Goal: Task Accomplishment & Management: Use online tool/utility

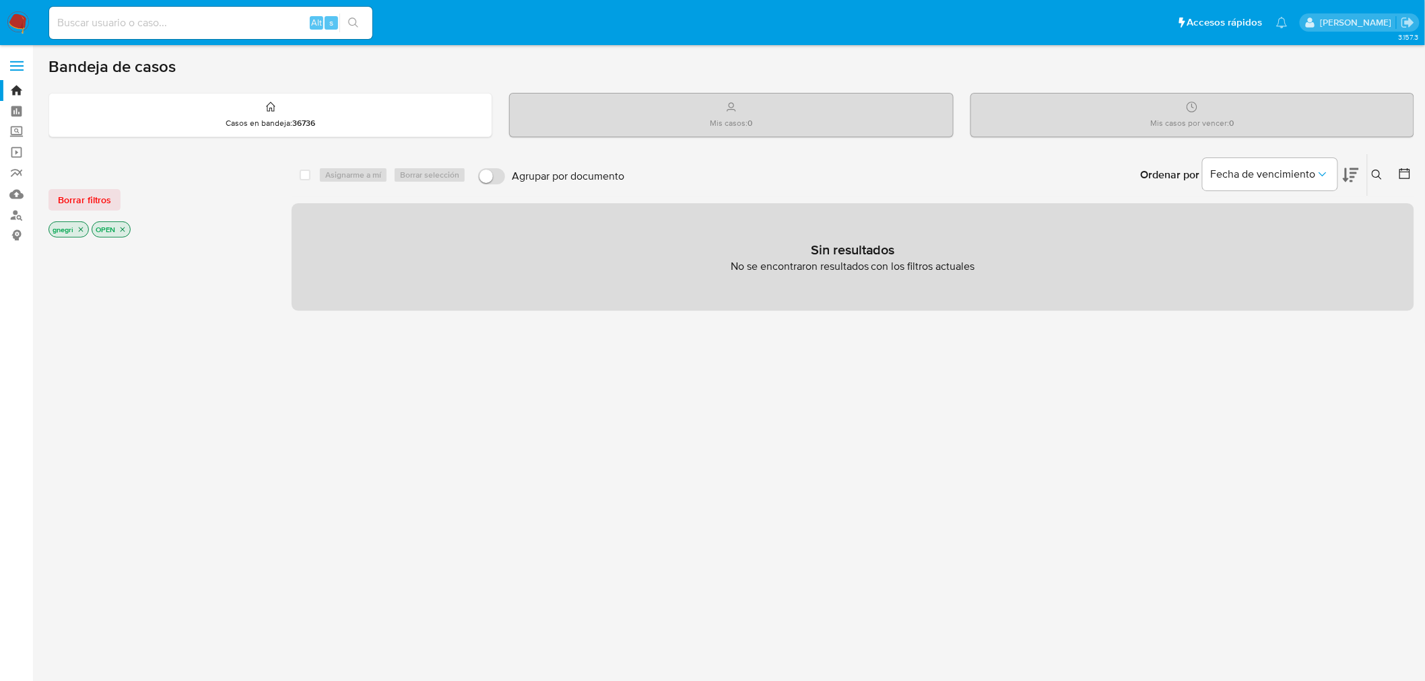
click at [83, 227] on icon "close-filter" at bounding box center [81, 230] width 8 height 8
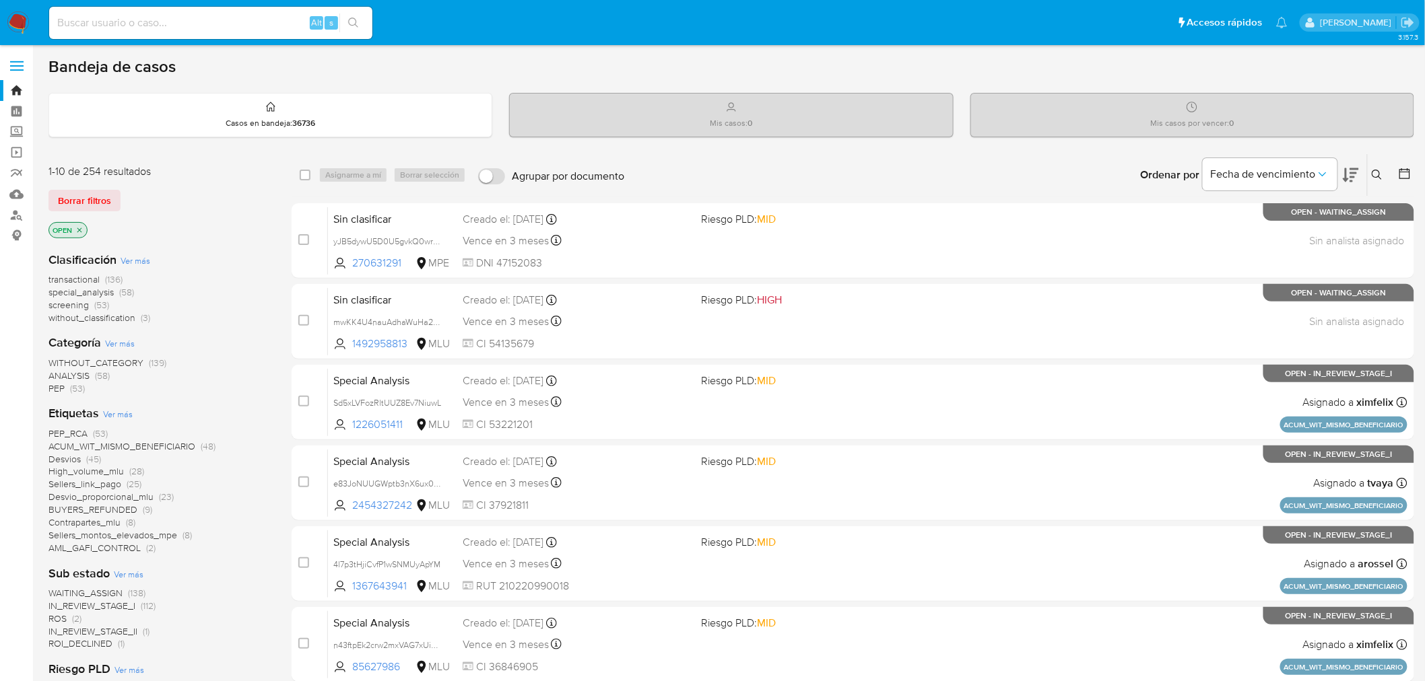
click at [85, 232] on p "OPEN" at bounding box center [68, 230] width 38 height 15
click at [81, 229] on icon "close-filter" at bounding box center [79, 230] width 8 height 8
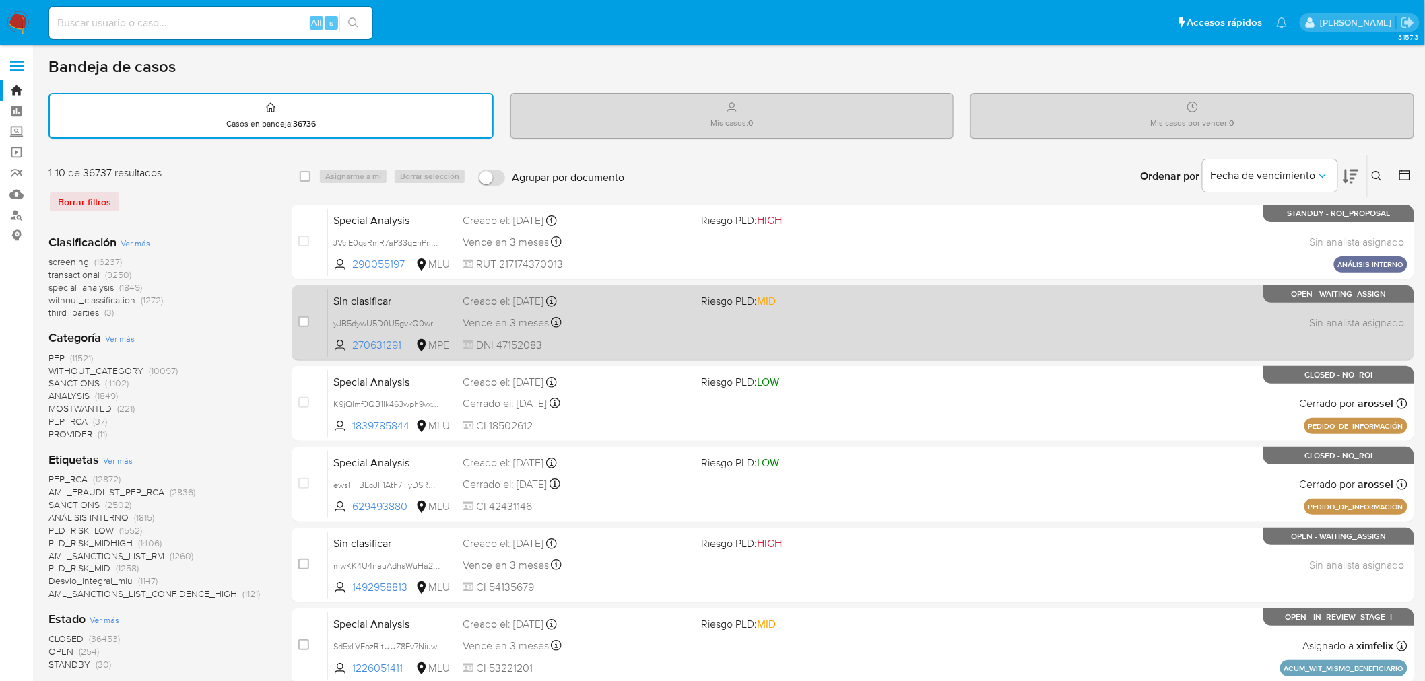
scroll to position [224, 0]
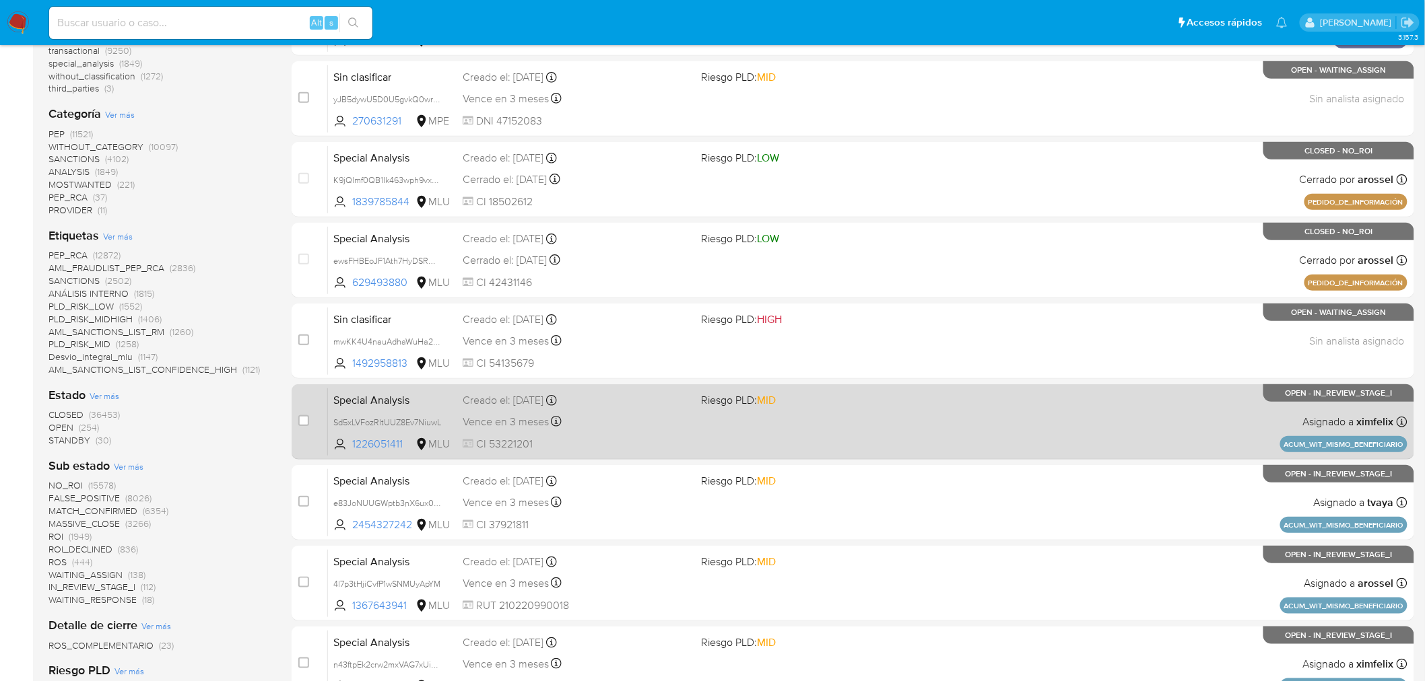
click at [685, 401] on div "Creado el: 01/09/2025 Creado el: 01/09/2025 17:32:02" at bounding box center [577, 400] width 228 height 15
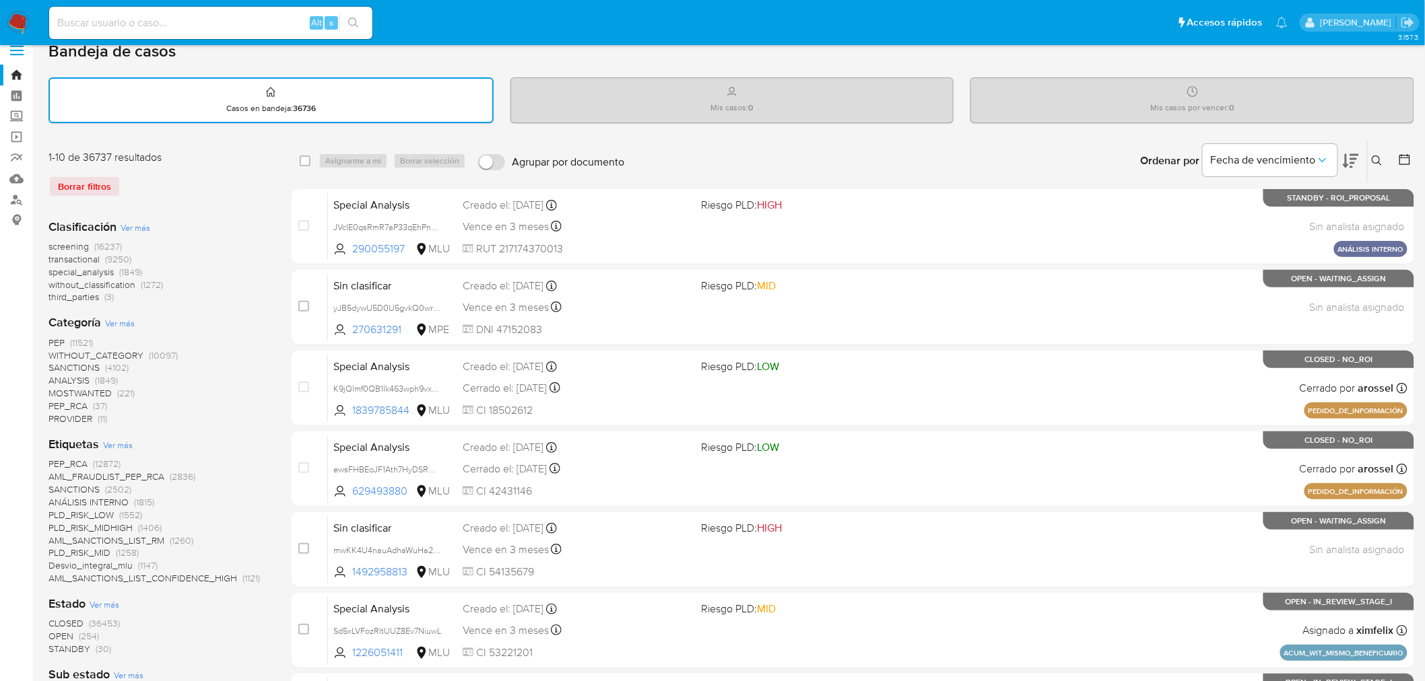
scroll to position [0, 0]
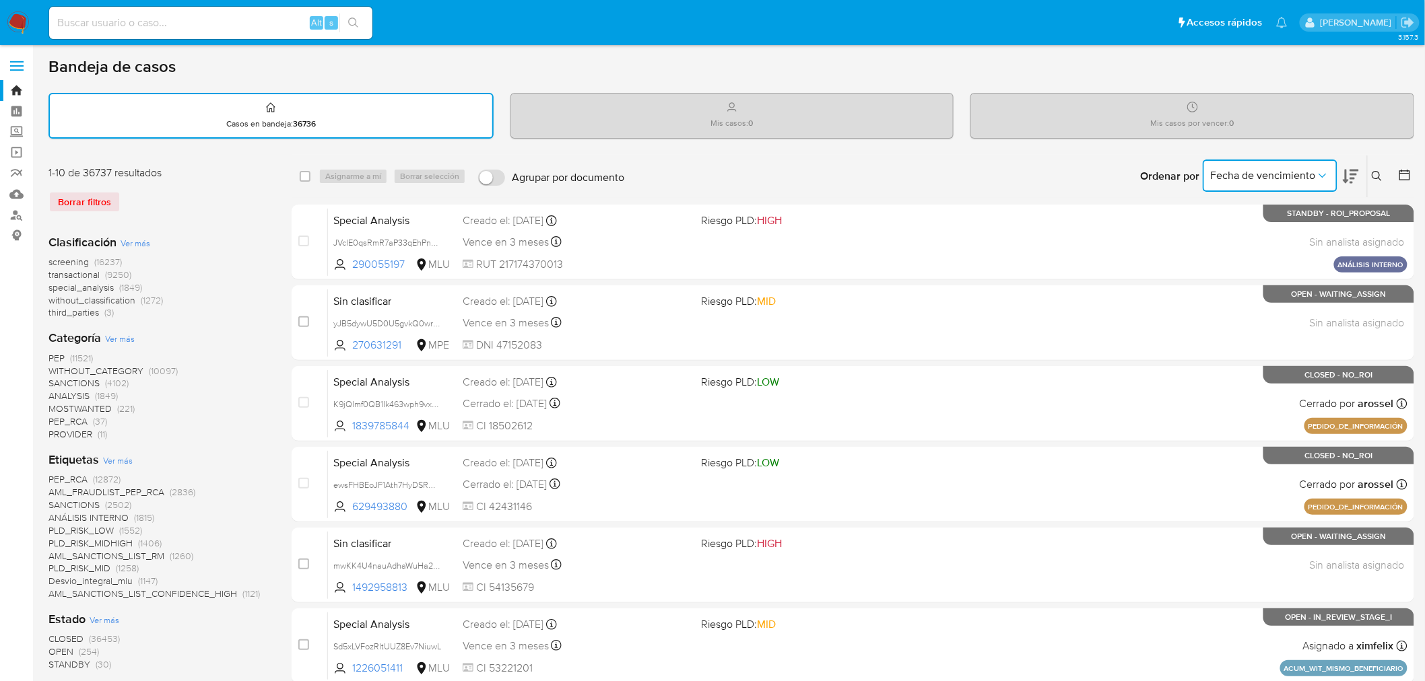
click at [1328, 169] on icon "Ordenar por" at bounding box center [1322, 175] width 13 height 13
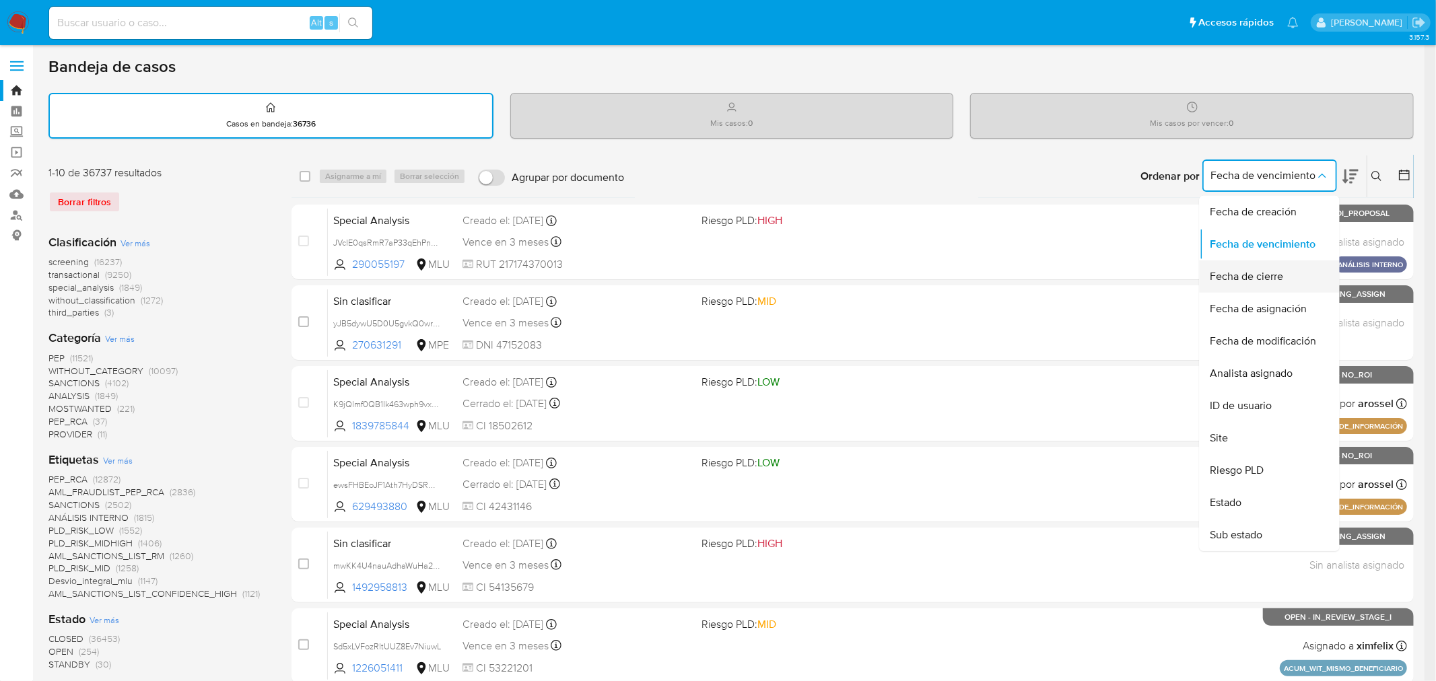
click at [1294, 283] on div "Fecha de cierre" at bounding box center [1266, 277] width 110 height 32
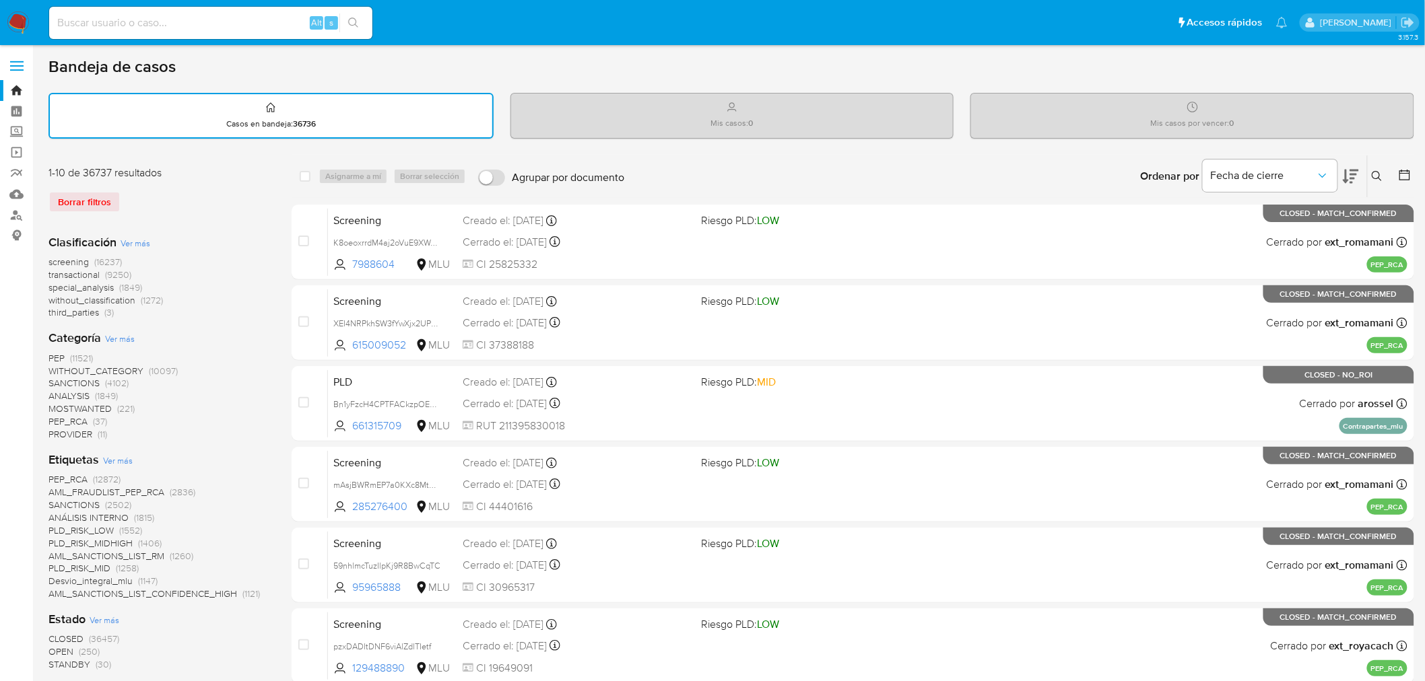
click at [1403, 170] on icon at bounding box center [1404, 174] width 13 height 13
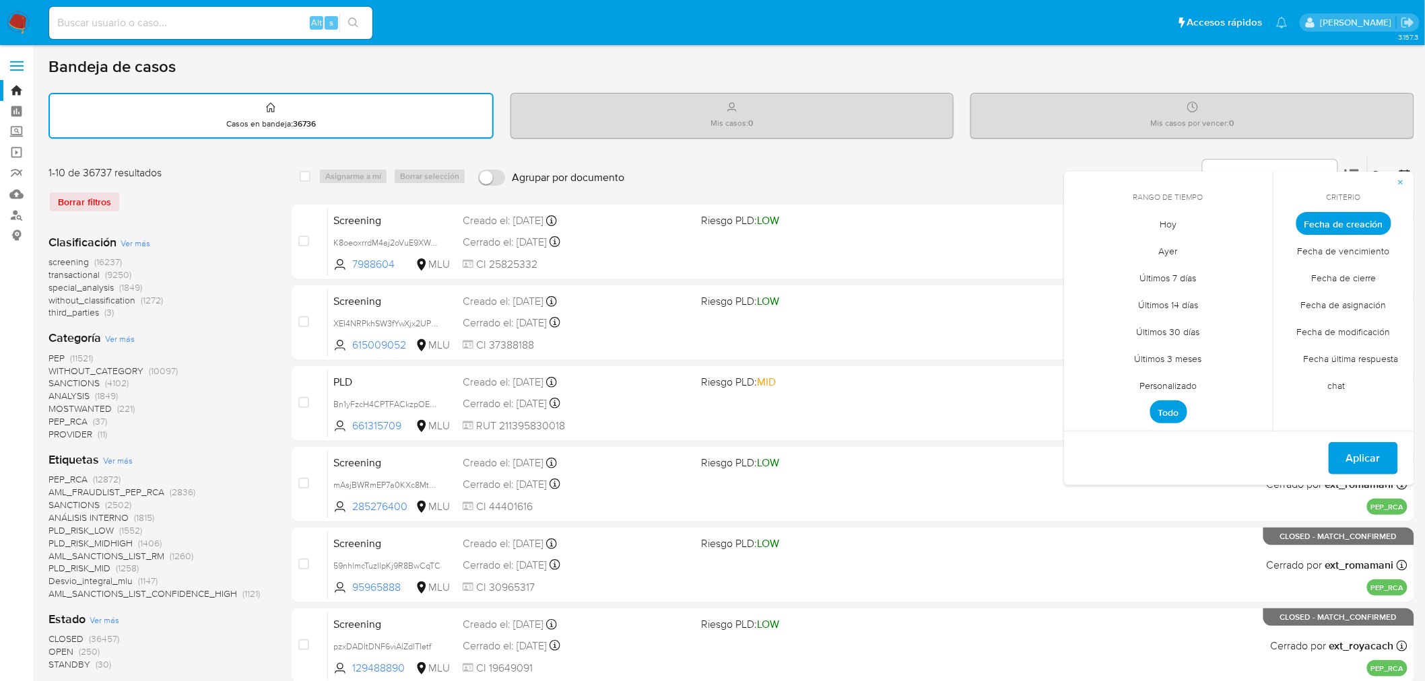
click at [1164, 392] on span "Personalizado" at bounding box center [1169, 386] width 86 height 28
click at [1081, 246] on icon "Mes anterior" at bounding box center [1085, 248] width 16 height 16
click at [1188, 291] on button "1" at bounding box center [1195, 299] width 22 height 22
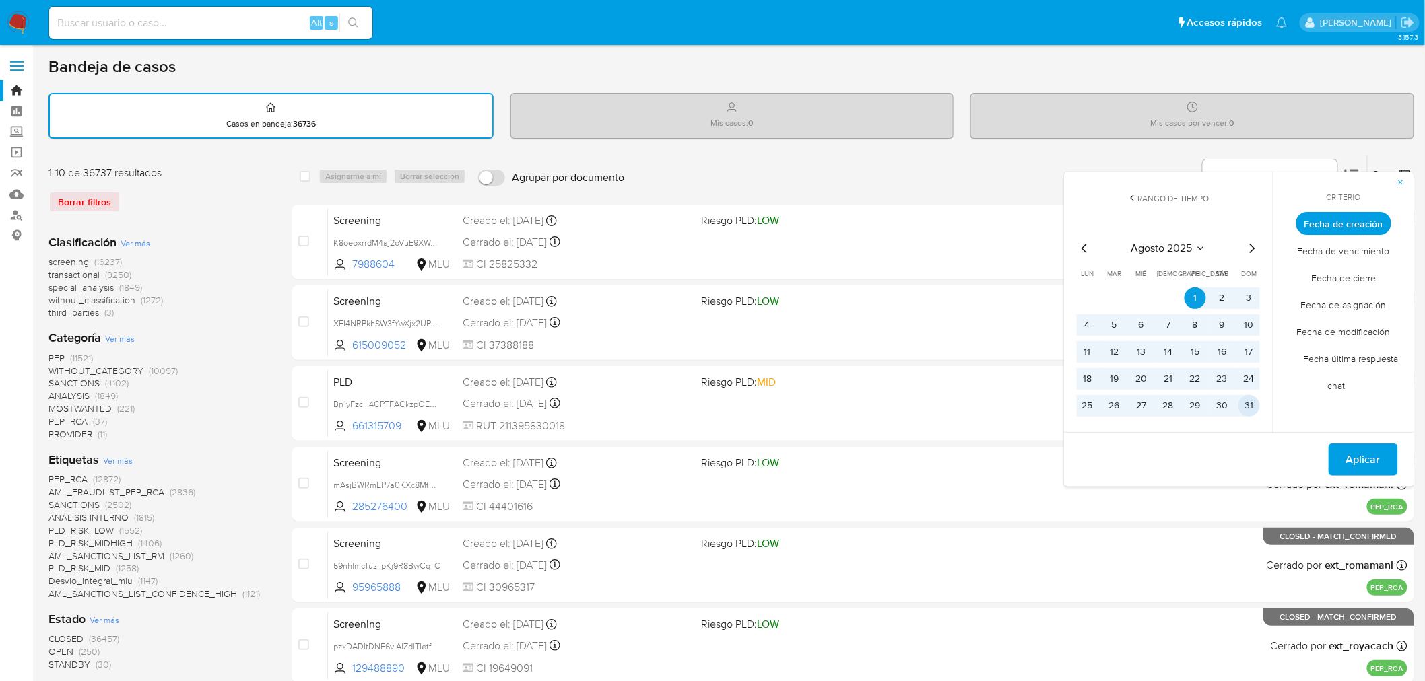
click at [1246, 407] on button "31" at bounding box center [1249, 406] width 22 height 22
click at [1358, 452] on span "Aplicar" at bounding box center [1363, 460] width 34 height 30
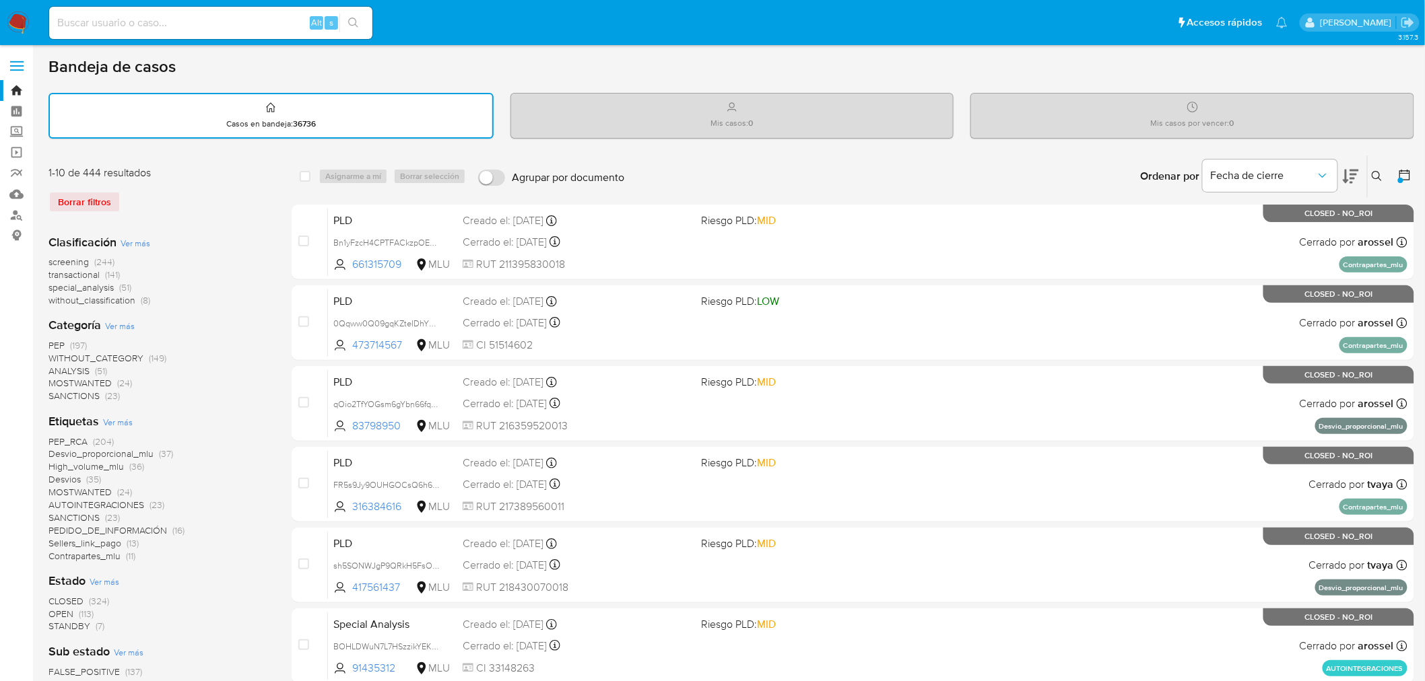
scroll to position [458, 0]
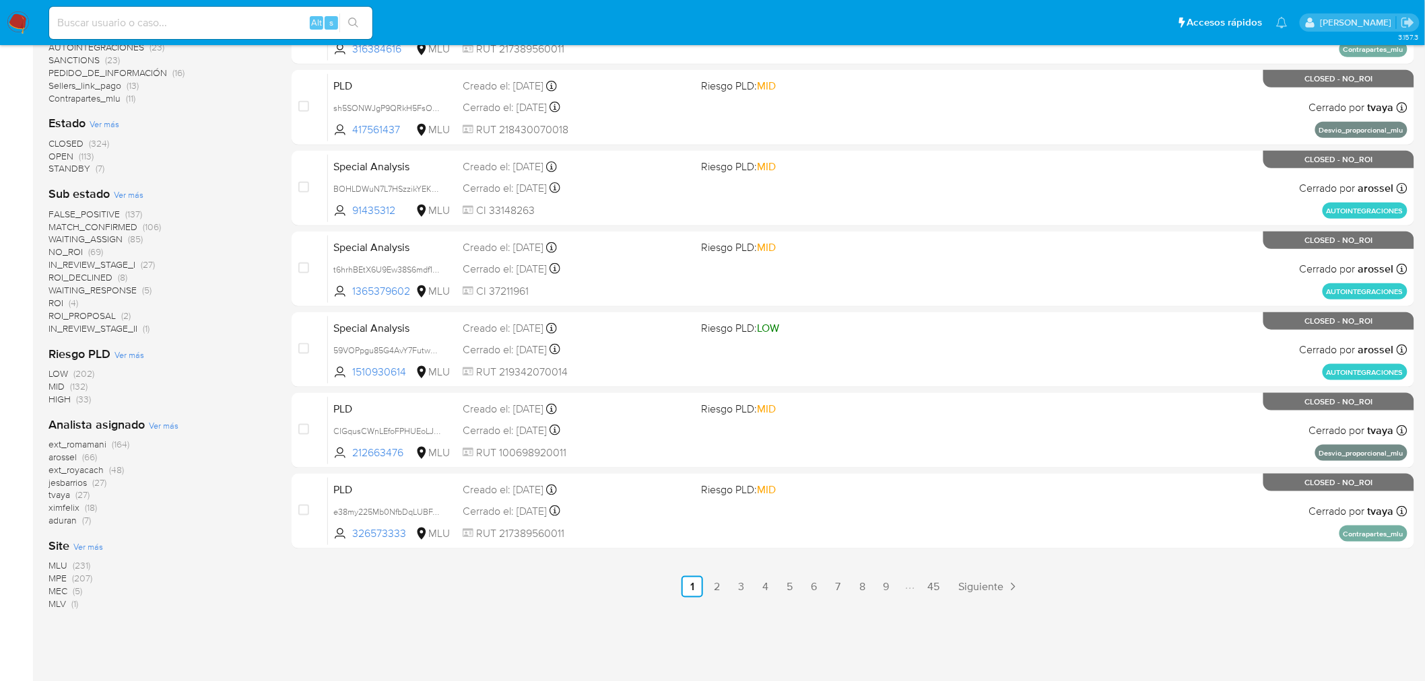
click at [56, 562] on span "MLU" at bounding box center [57, 565] width 19 height 13
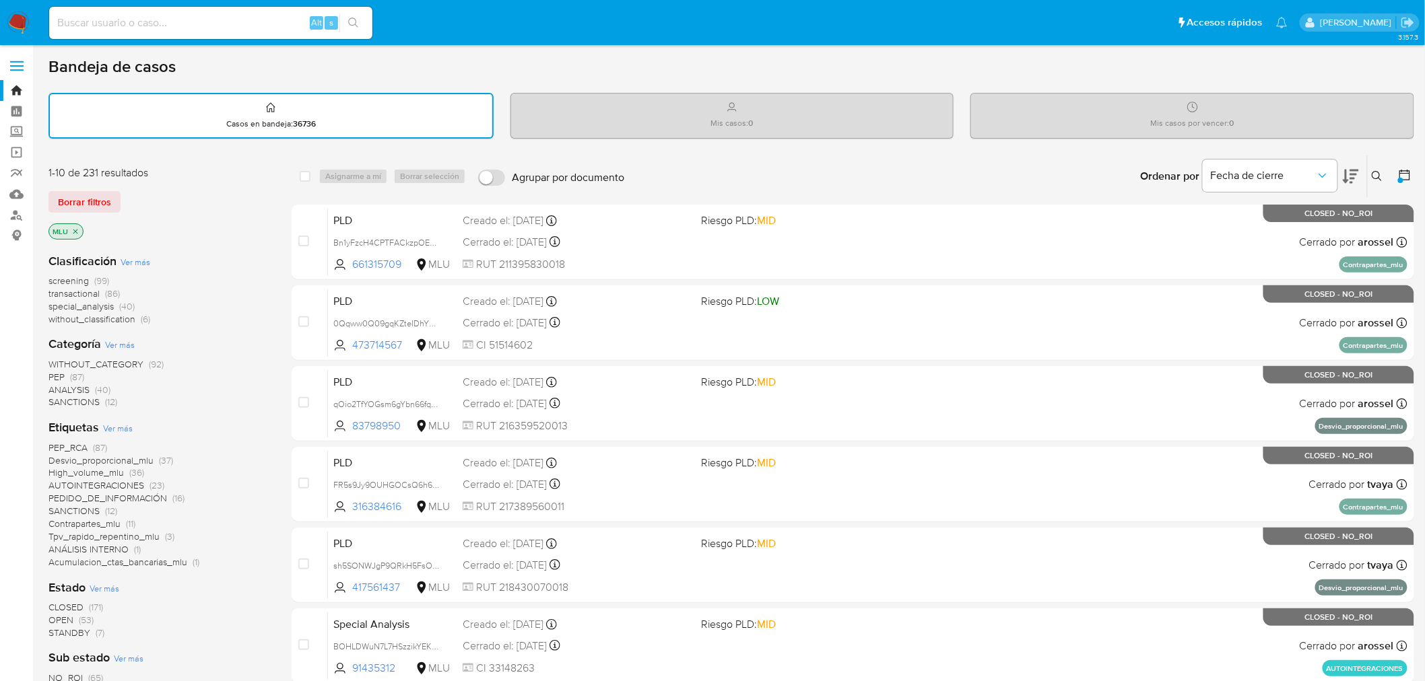
click at [1403, 171] on icon at bounding box center [1404, 175] width 11 height 11
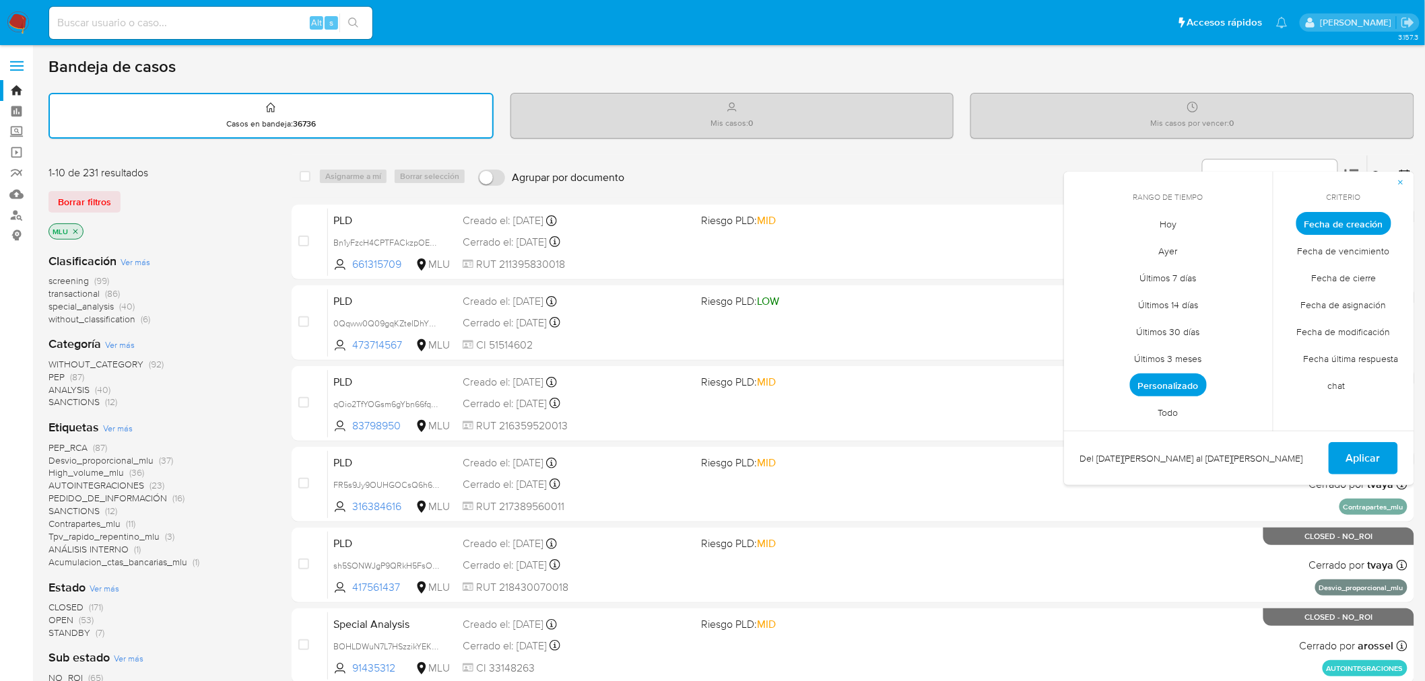
click at [1354, 279] on span "Fecha de cierre" at bounding box center [1344, 279] width 93 height 28
click at [1351, 458] on span "Aplicar" at bounding box center [1363, 459] width 34 height 30
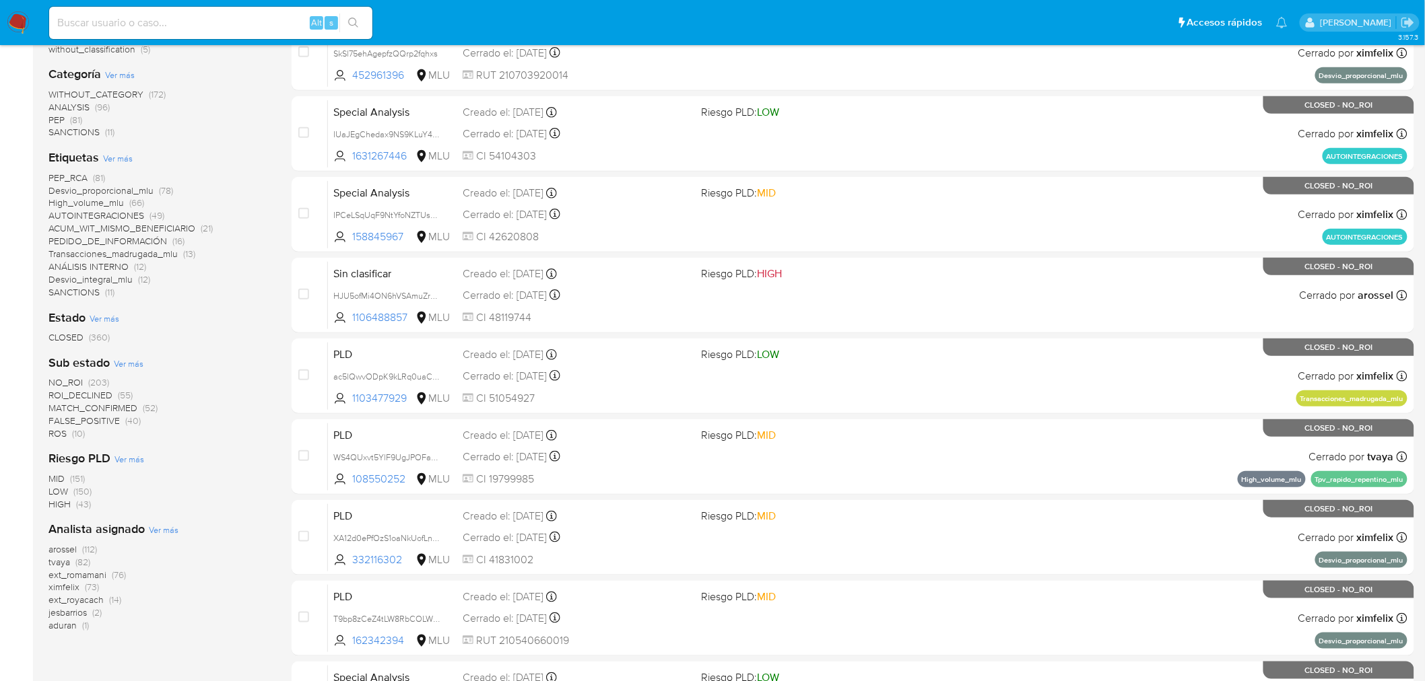
scroll to position [374, 0]
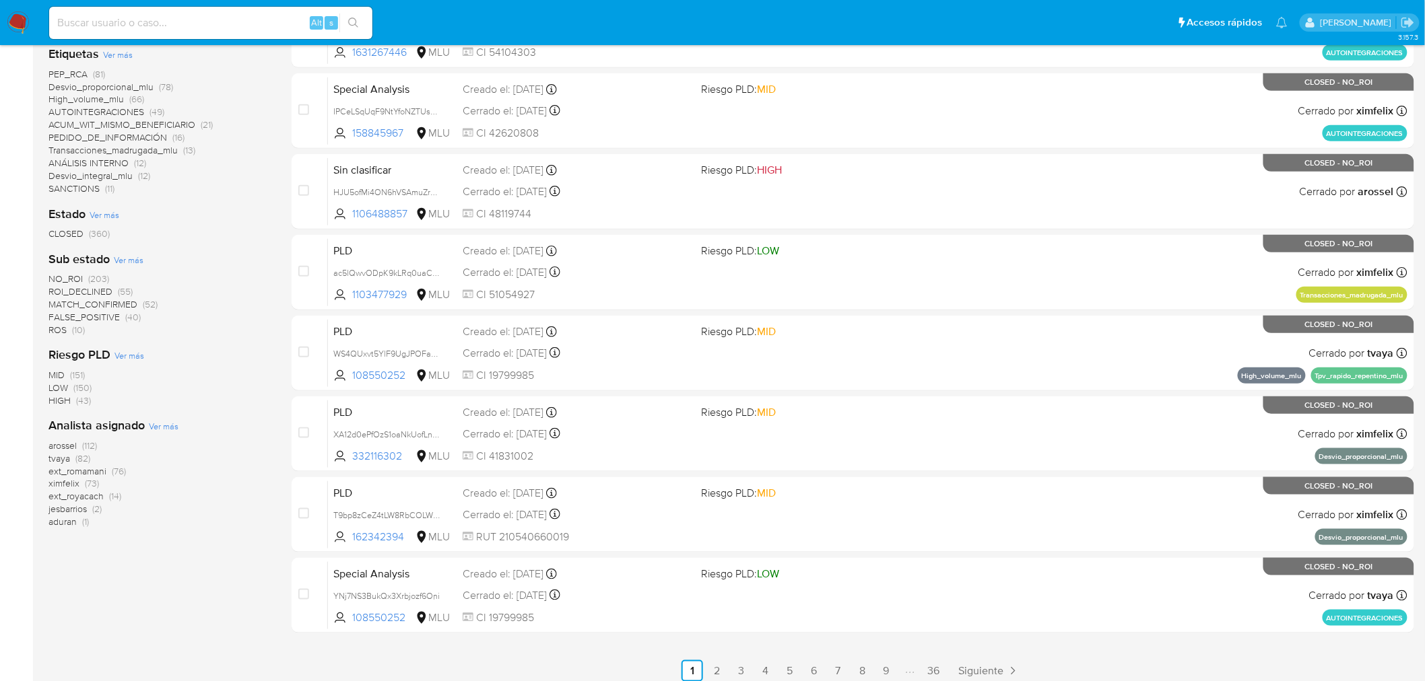
click at [63, 455] on span "tvaya" at bounding box center [59, 458] width 22 height 13
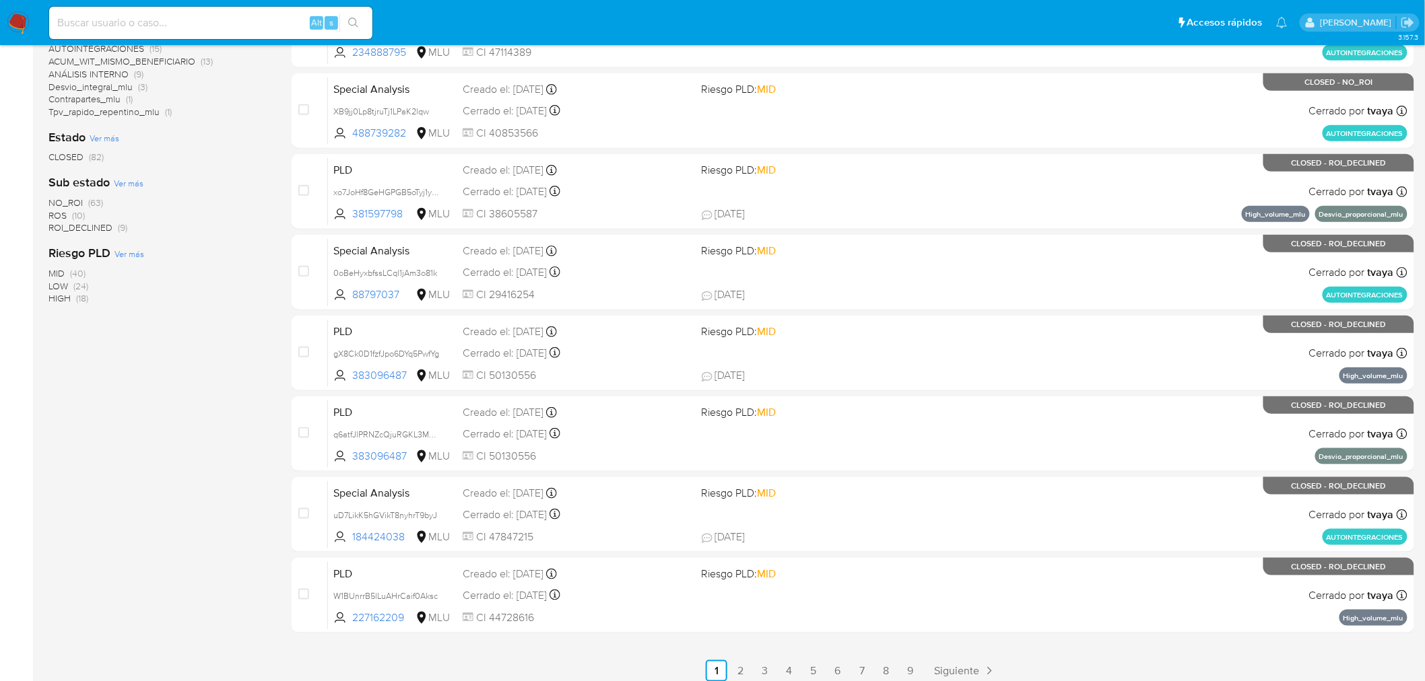
scroll to position [149, 0]
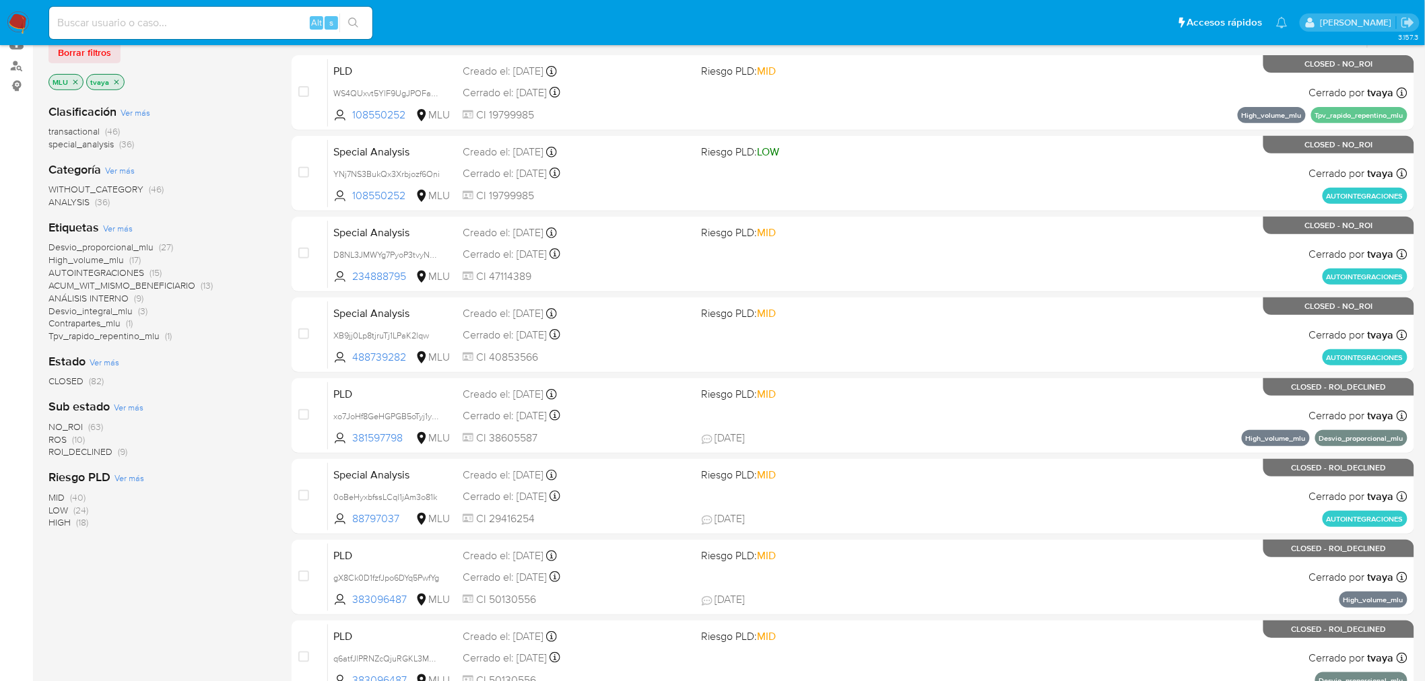
click at [117, 78] on icon "close-filter" at bounding box center [116, 82] width 8 height 8
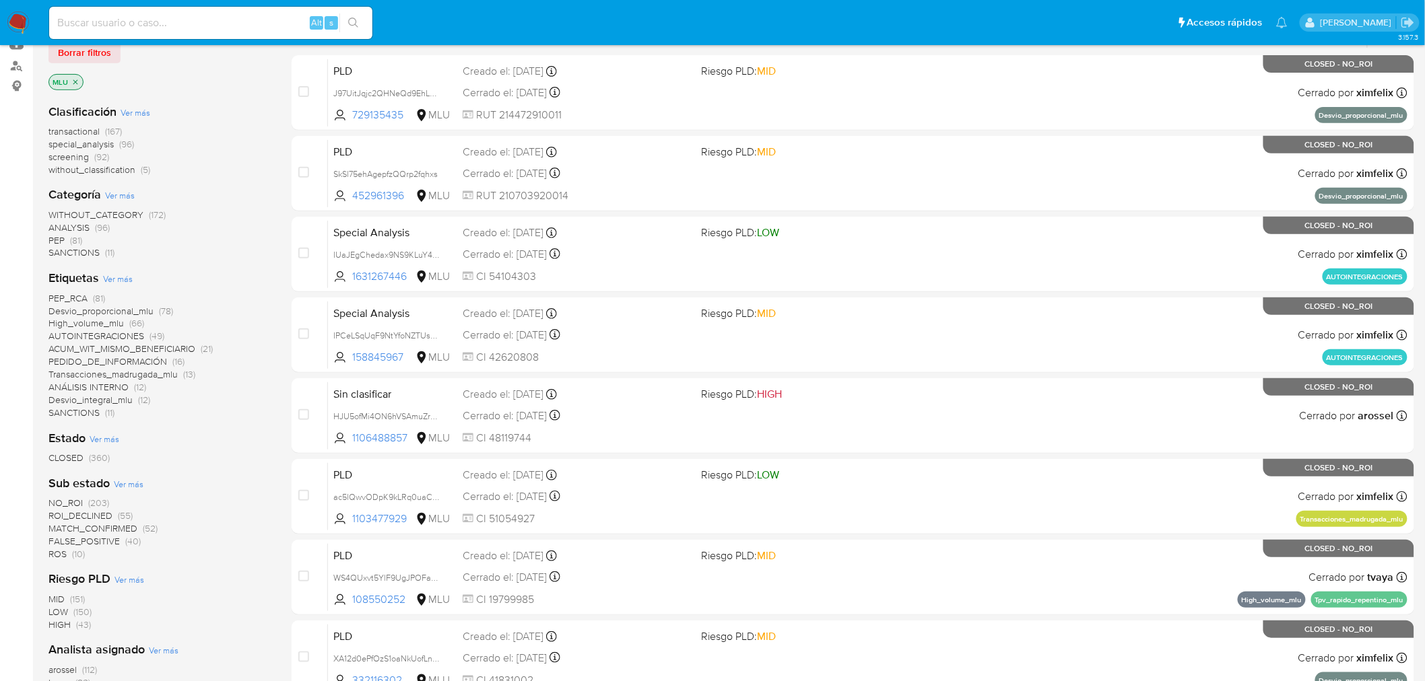
click at [20, 16] on img at bounding box center [18, 22] width 23 height 23
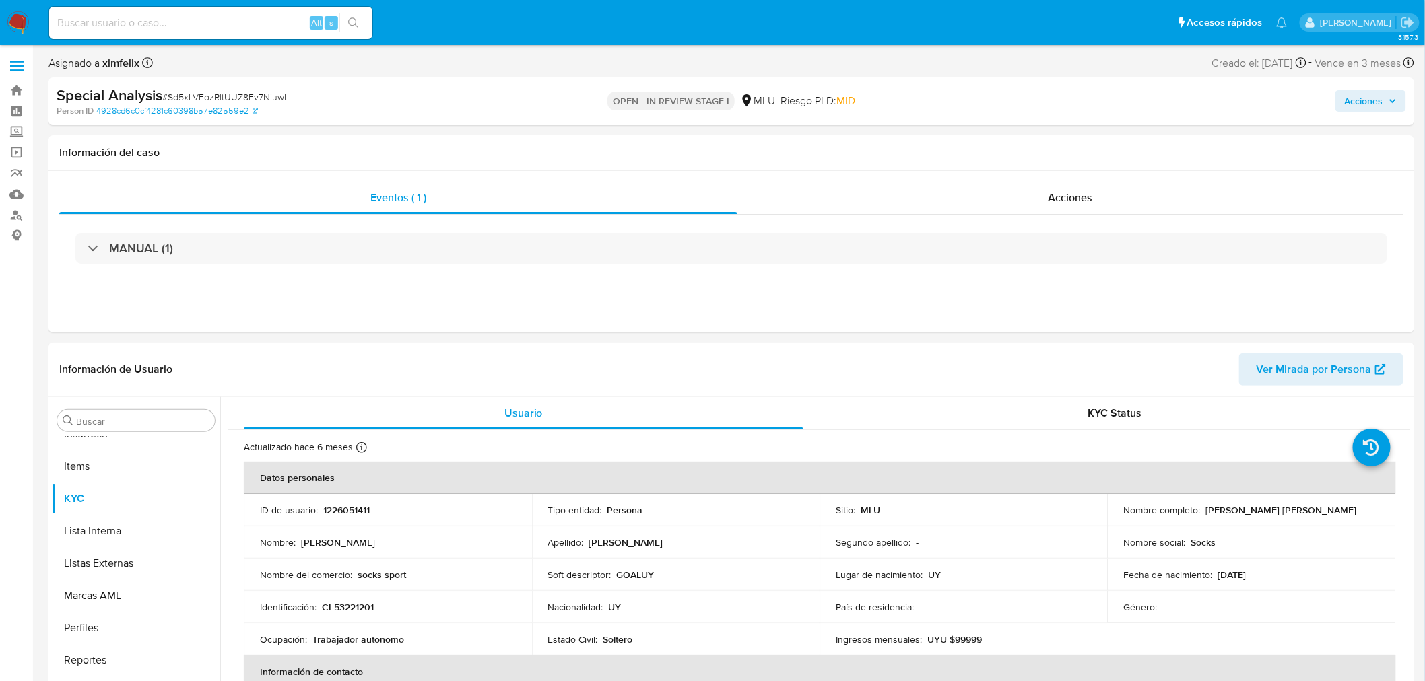
scroll to position [374, 0]
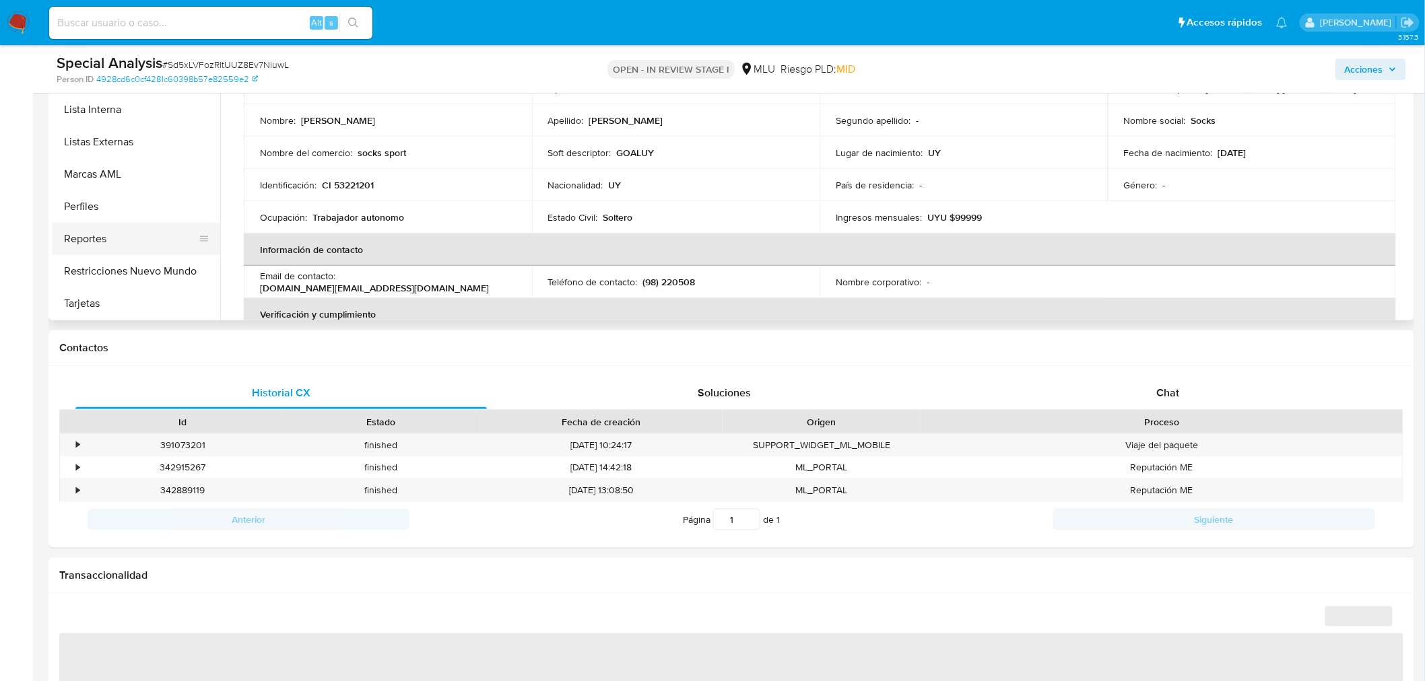
select select "10"
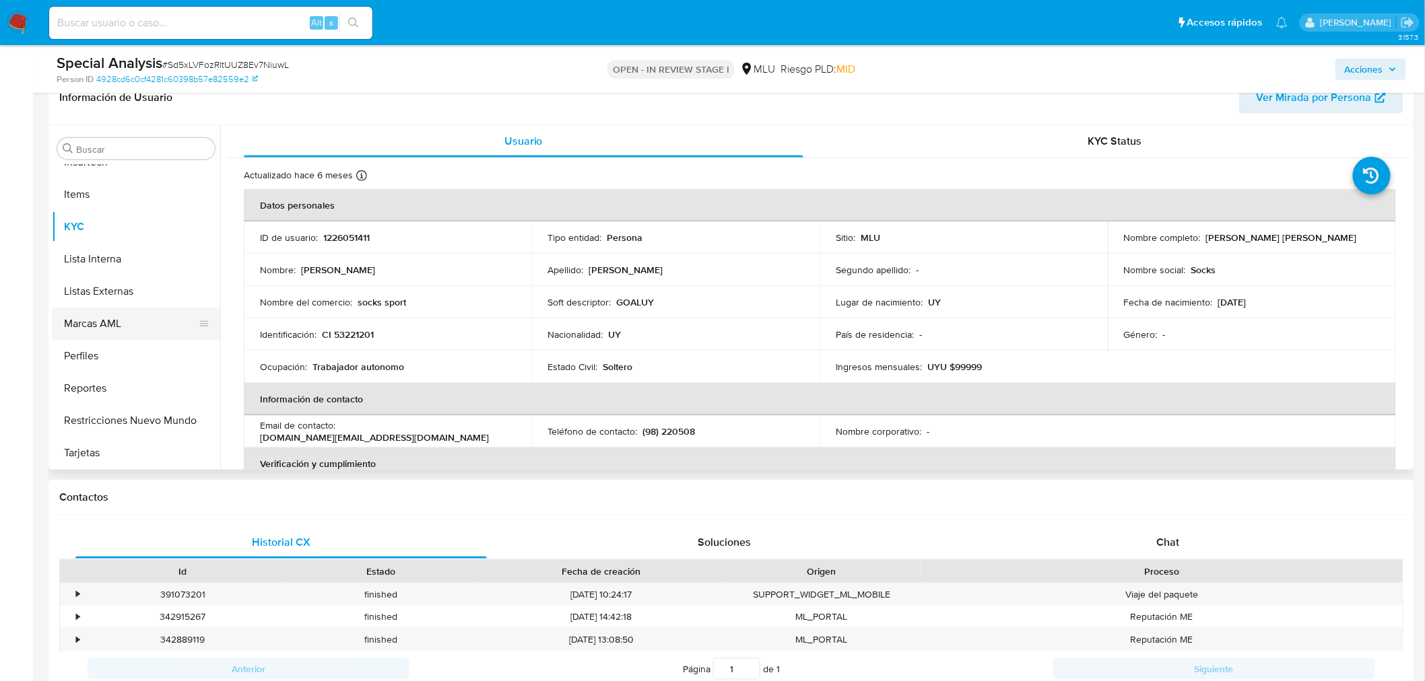
scroll to position [601, 0]
click at [98, 356] on button "Perfiles" at bounding box center [131, 355] width 158 height 32
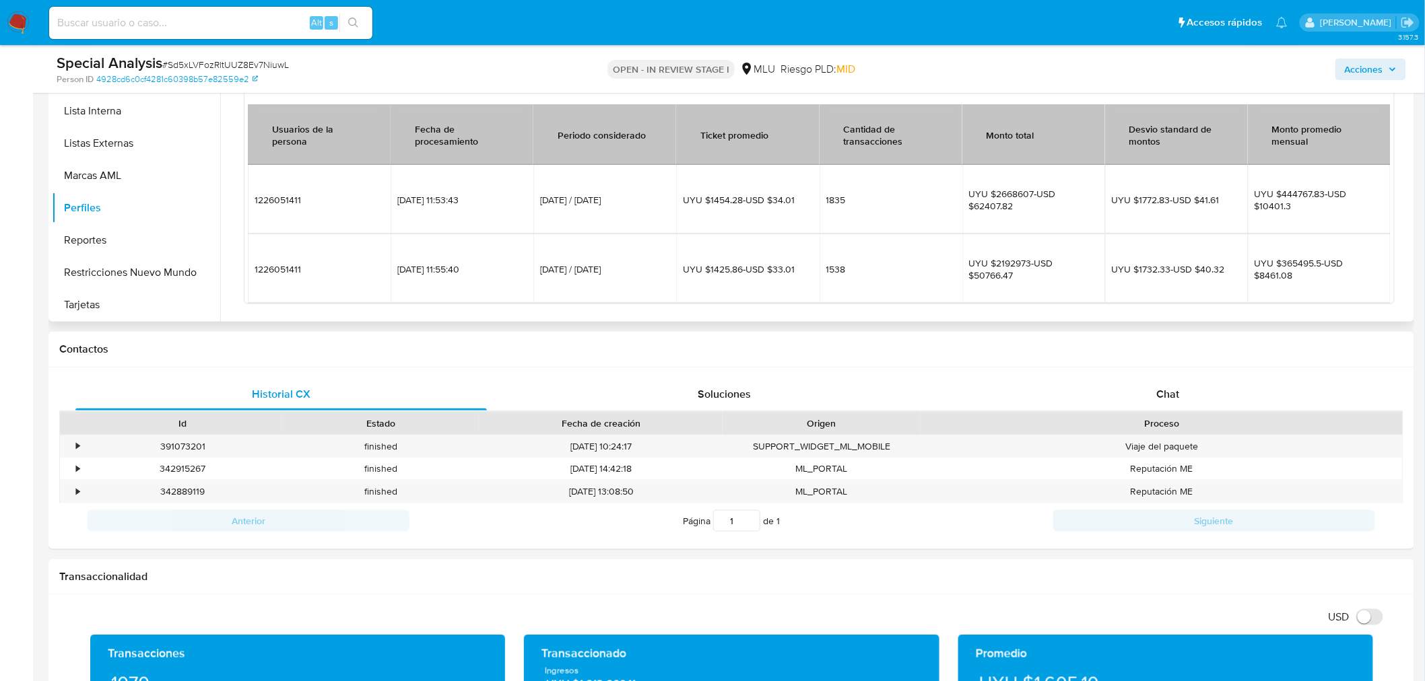
scroll to position [374, 0]
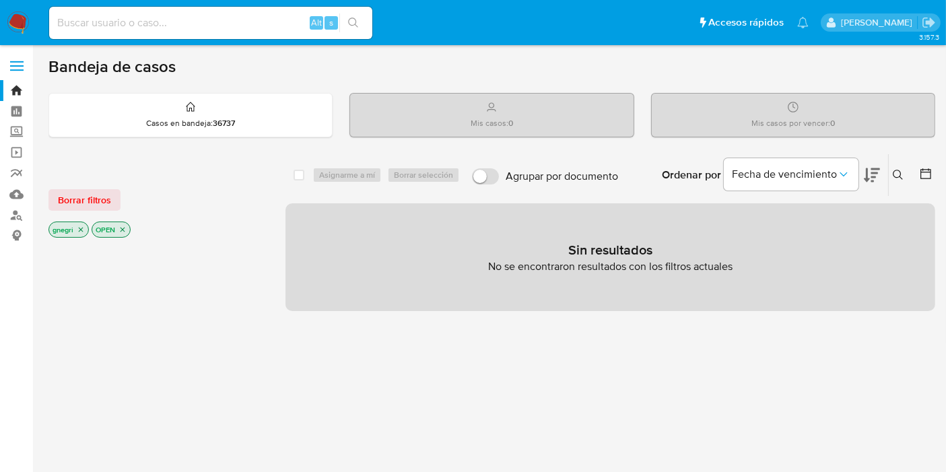
click at [82, 231] on icon "close-filter" at bounding box center [81, 230] width 8 height 8
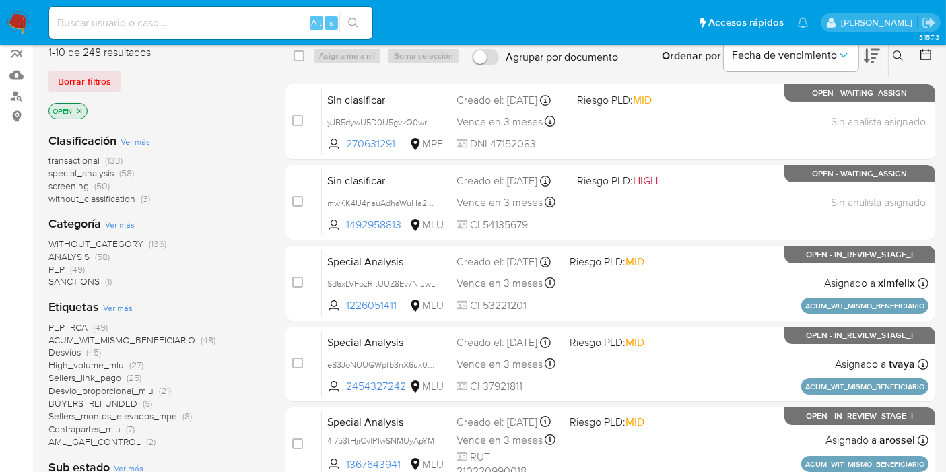
scroll to position [448, 0]
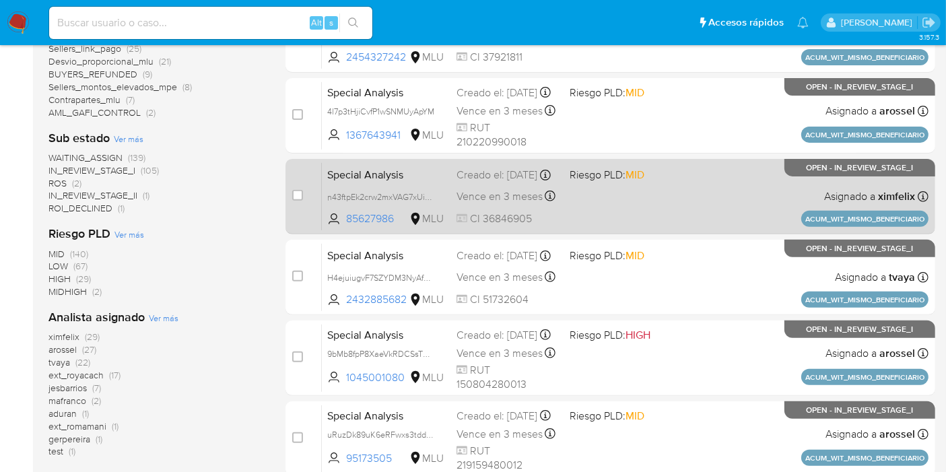
click at [659, 221] on div "Special Analysis n43ftpEk2crw2mxVAG7xUimu 85627986 MLU Riesgo PLD: MID Creado e…" at bounding box center [625, 196] width 607 height 68
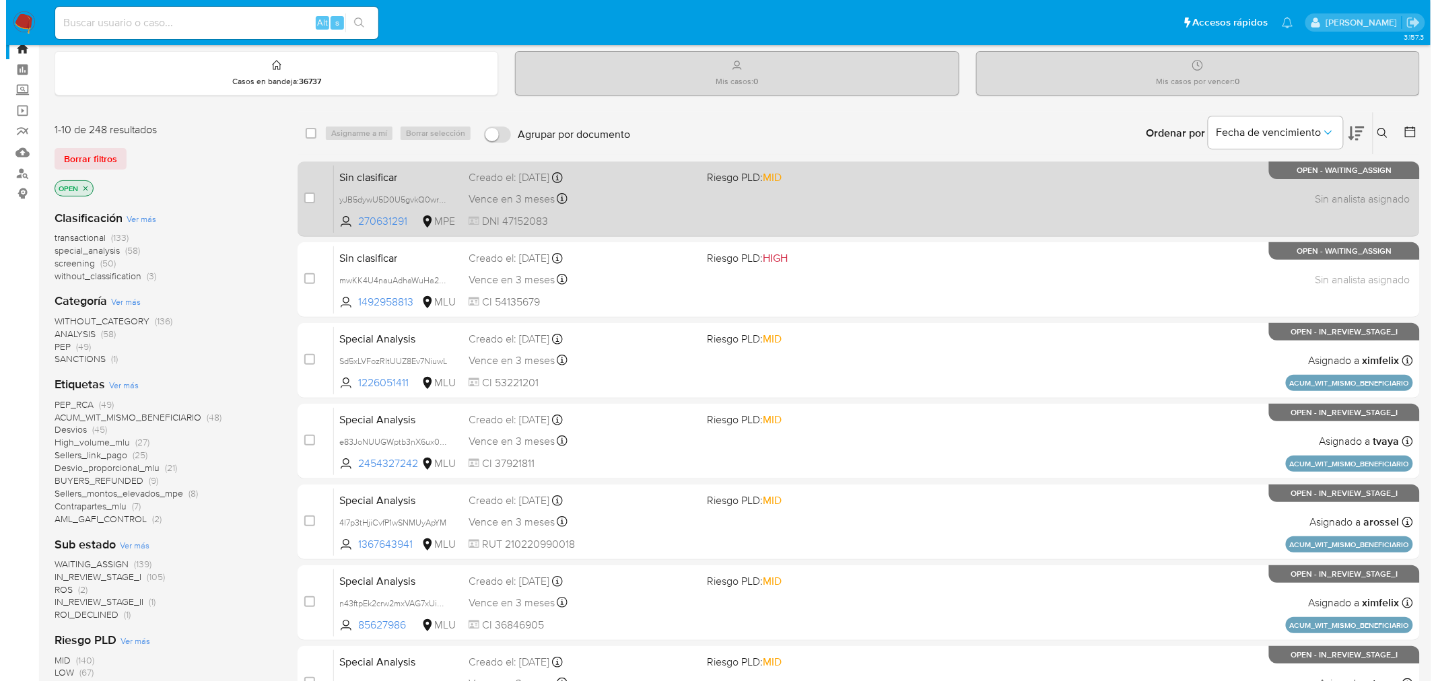
scroll to position [0, 0]
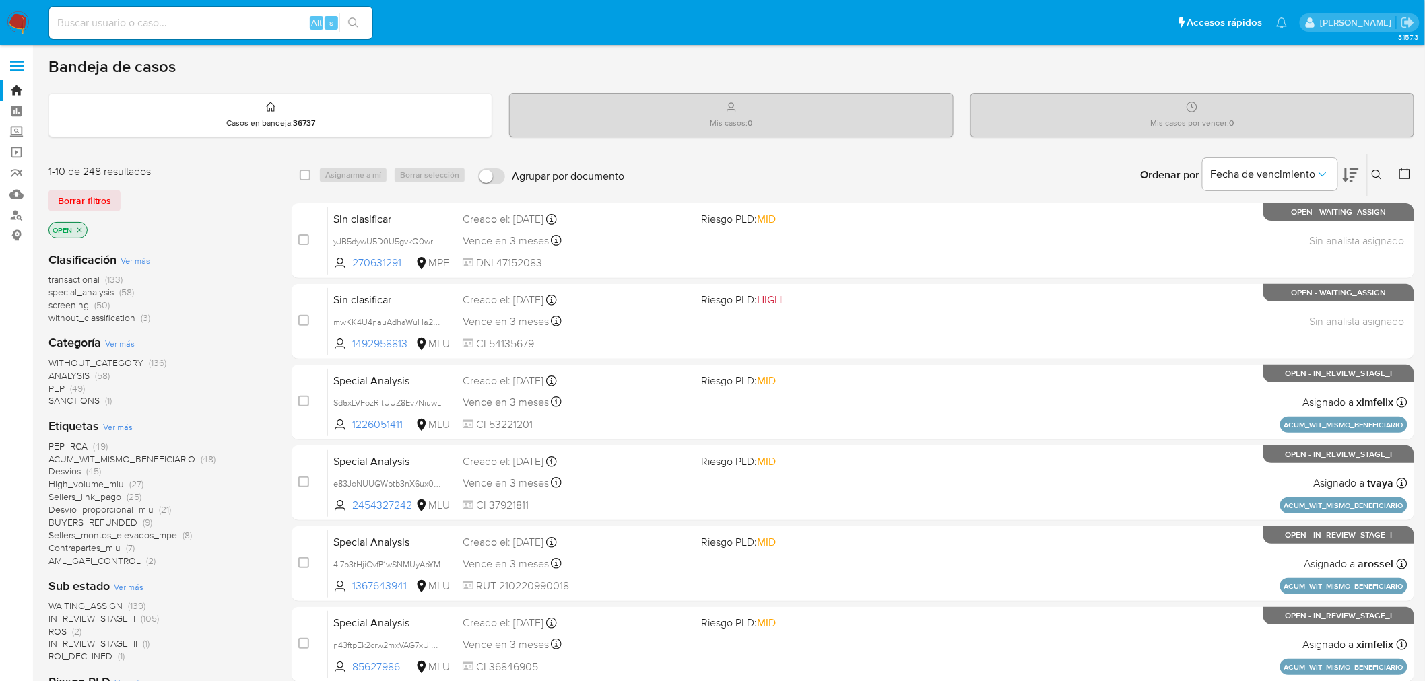
click at [1401, 169] on icon at bounding box center [1404, 173] width 11 height 11
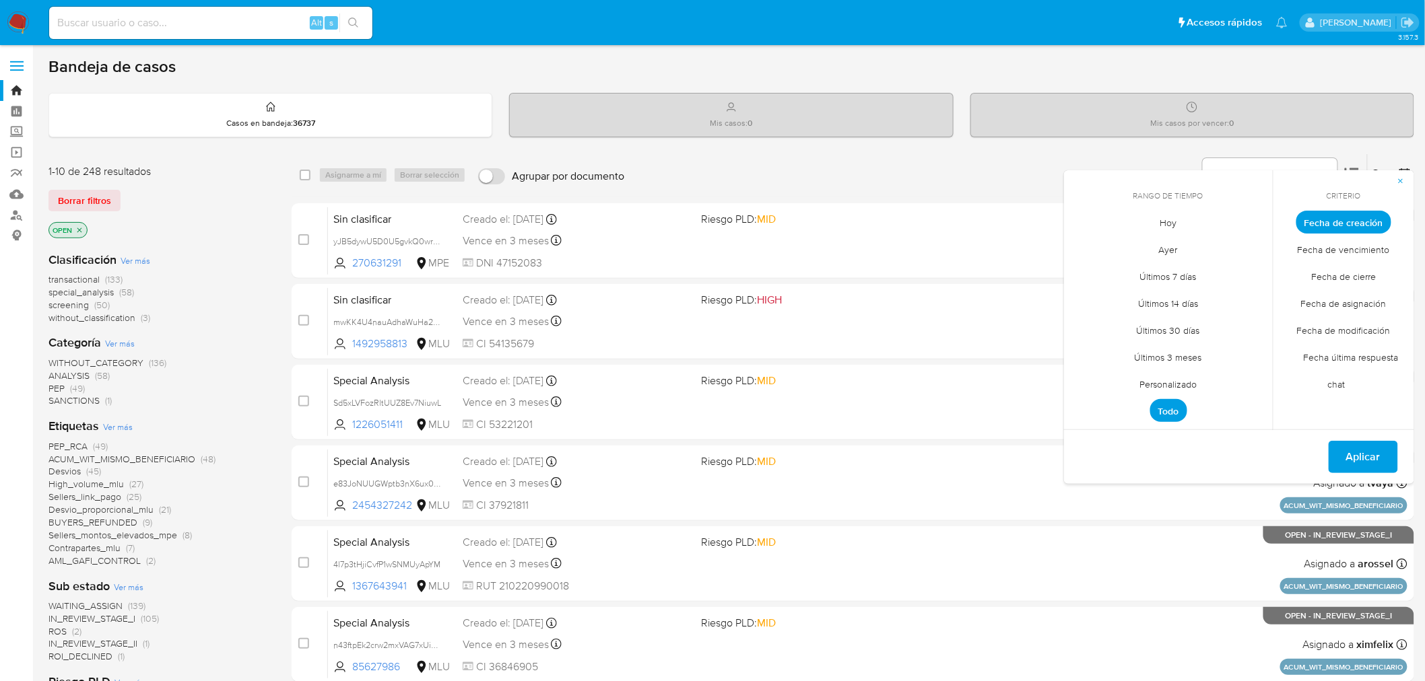
click at [1184, 380] on span "Personalizado" at bounding box center [1169, 385] width 86 height 28
click at [1158, 246] on span "septiembre 2025" at bounding box center [1161, 246] width 82 height 13
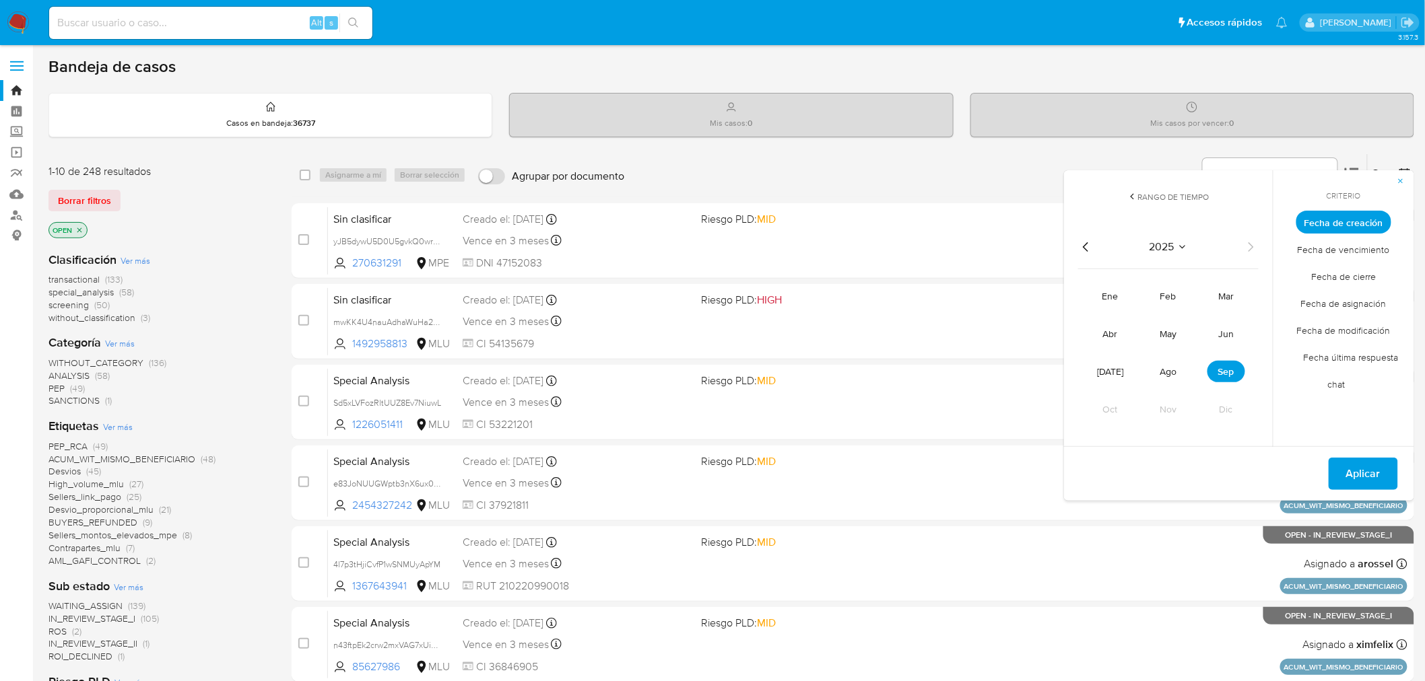
click at [1089, 244] on icon "Año anterior" at bounding box center [1086, 247] width 16 height 16
click at [1118, 331] on span "abr" at bounding box center [1110, 333] width 15 height 13
click at [1088, 294] on button "1" at bounding box center [1088, 297] width 22 height 22
click at [1199, 245] on icon "Seleccionar mes y año" at bounding box center [1194, 247] width 11 height 11
click at [1250, 246] on icon "Año siguiente" at bounding box center [1250, 247] width 16 height 16
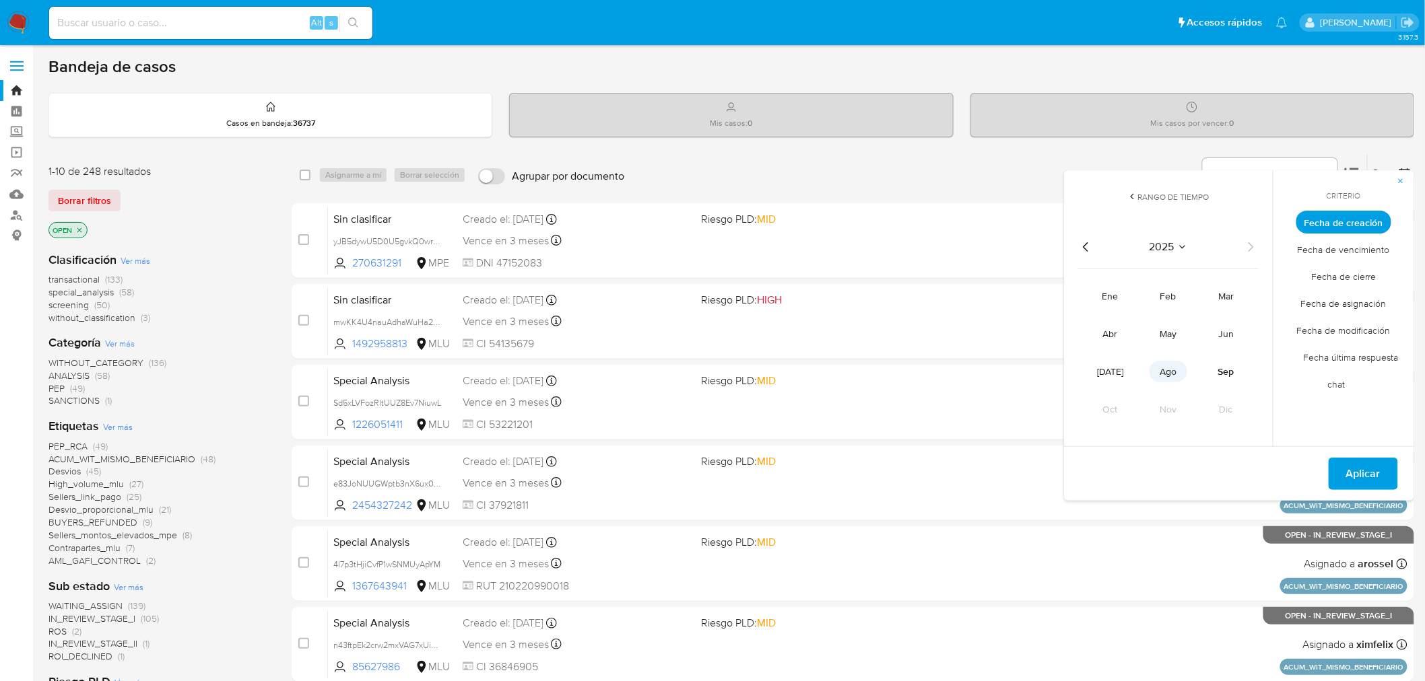
click at [1170, 376] on span "ago" at bounding box center [1168, 371] width 17 height 13
click at [1192, 294] on button "1" at bounding box center [1195, 297] width 22 height 22
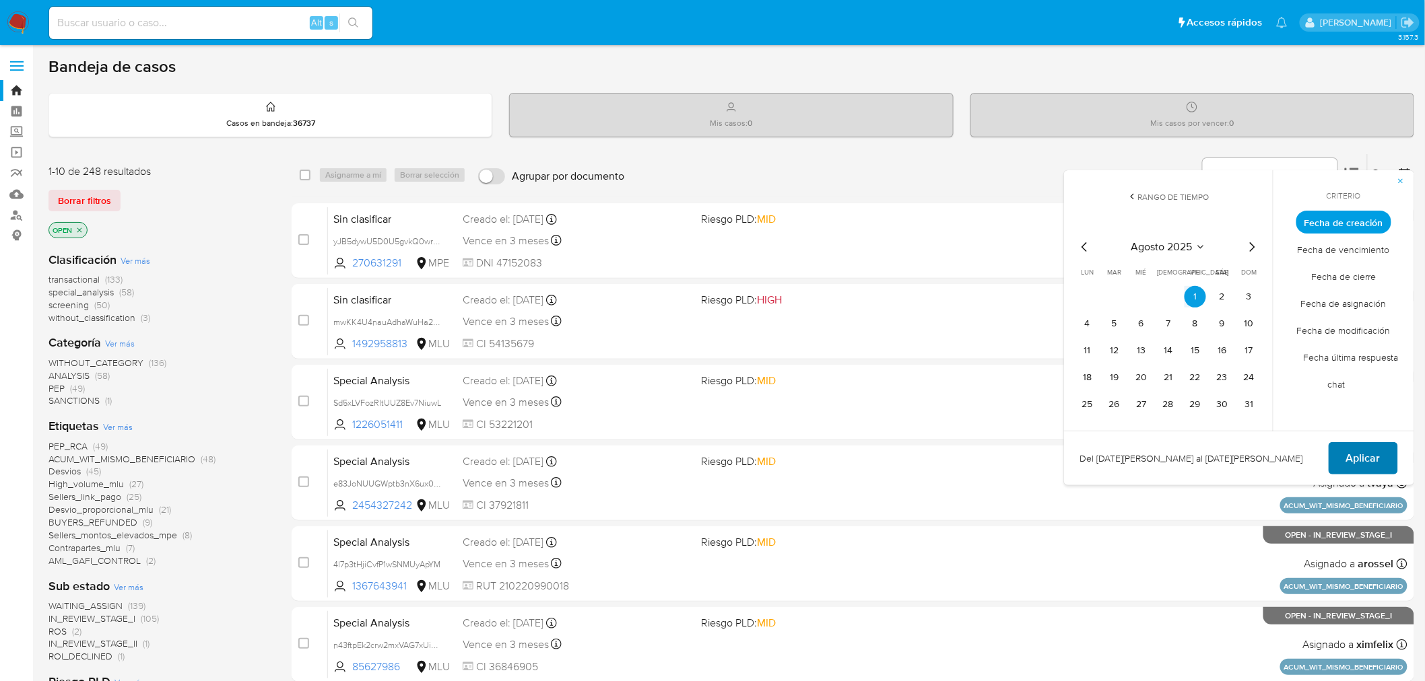
click at [1340, 454] on button "Aplicar" at bounding box center [1362, 458] width 69 height 32
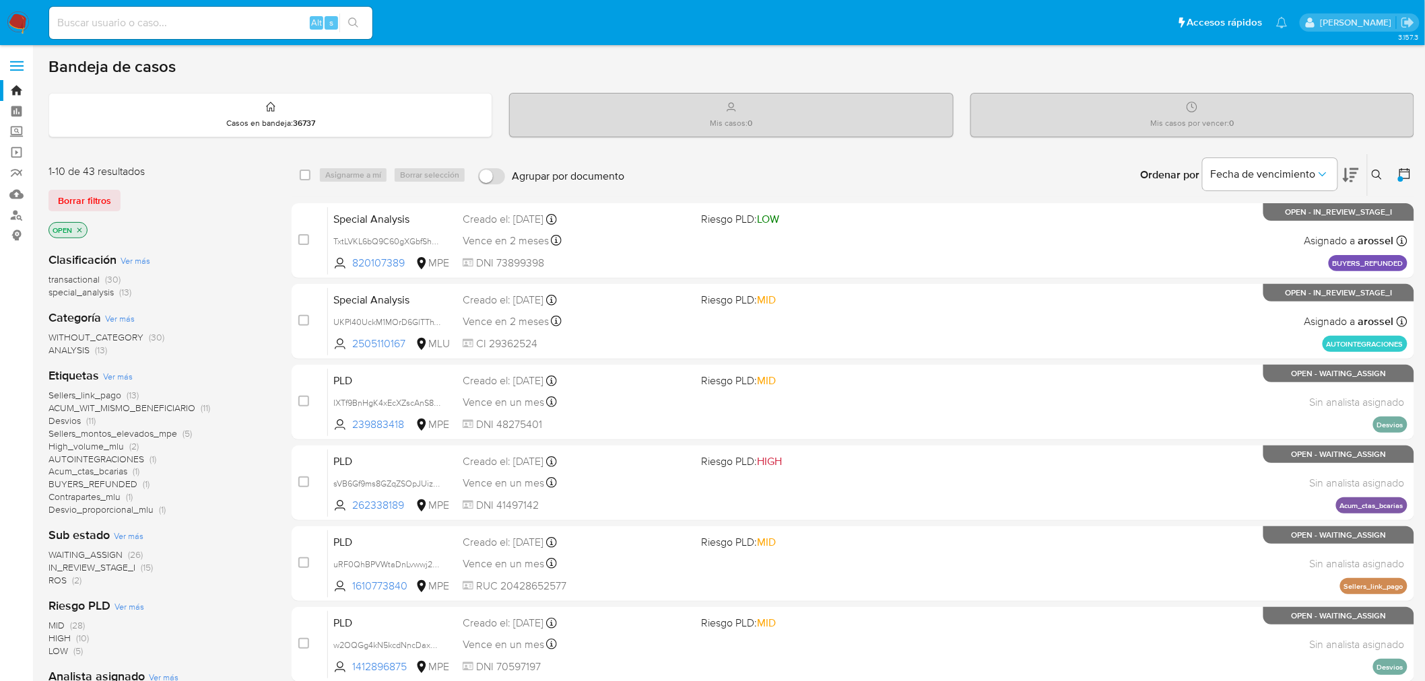
click at [125, 376] on span "Ver más" at bounding box center [118, 376] width 30 height 12
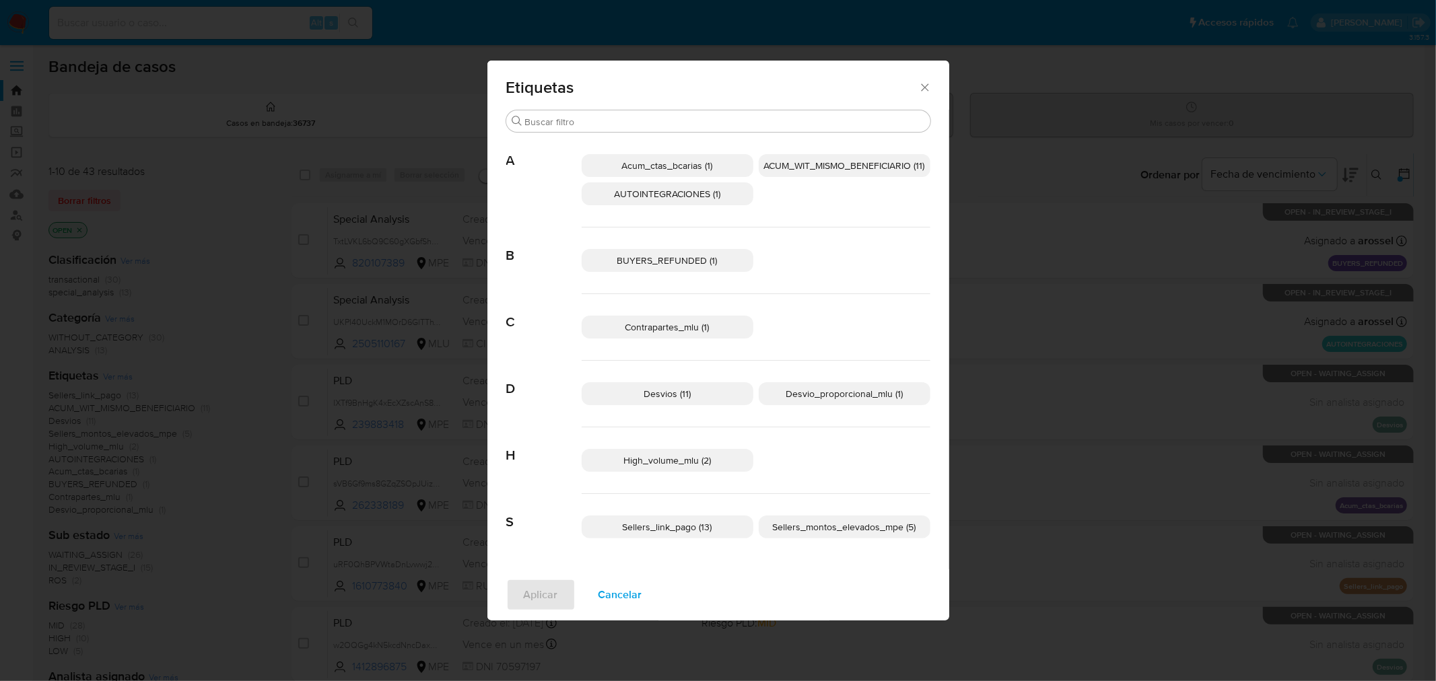
click at [625, 595] on span "Cancelar" at bounding box center [621, 595] width 44 height 30
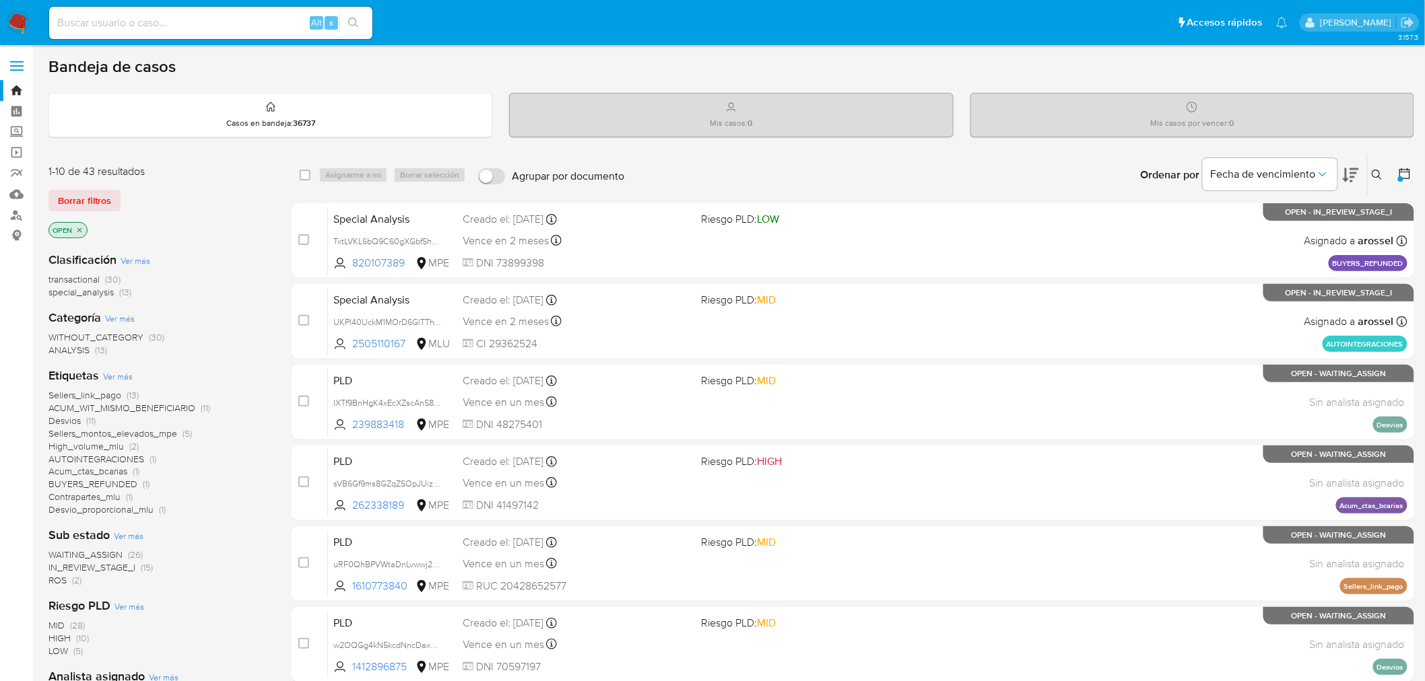
click at [84, 230] on p "OPEN" at bounding box center [68, 230] width 38 height 15
click at [81, 230] on icon "close-filter" at bounding box center [79, 230] width 5 height 5
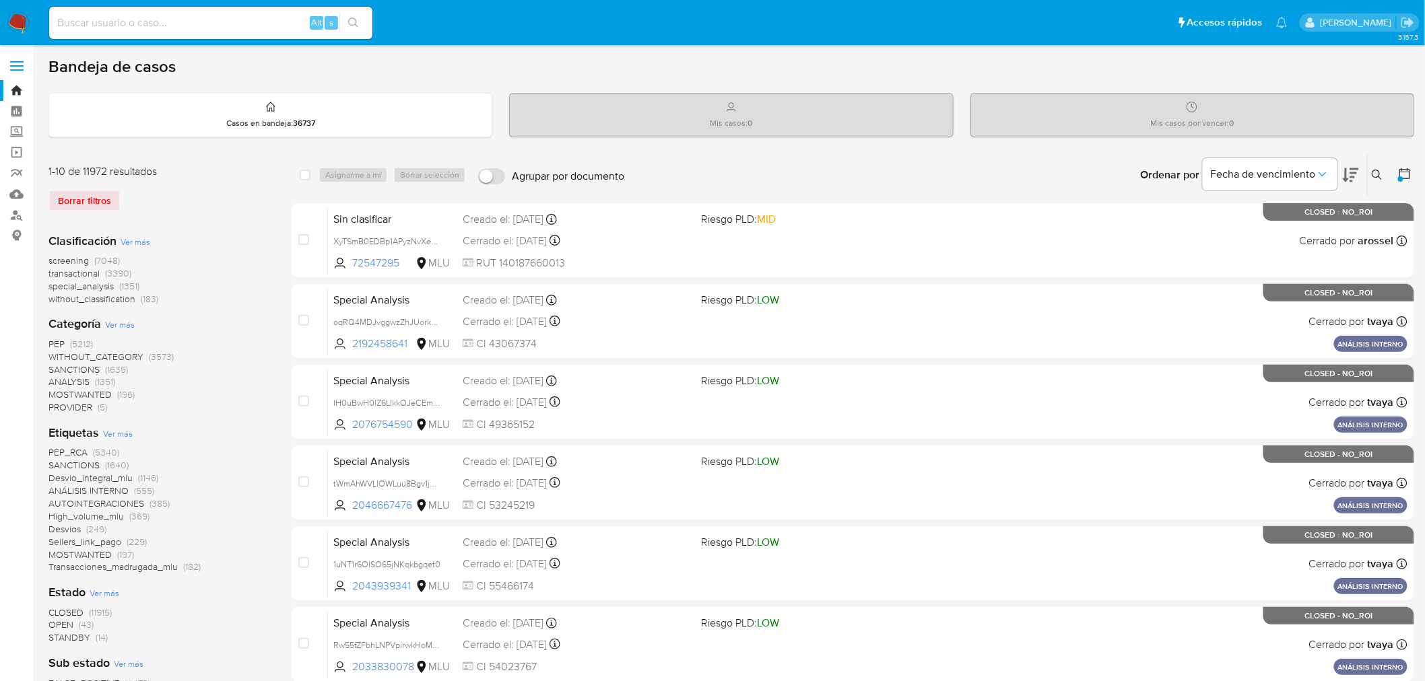
click at [118, 431] on span "Ver más" at bounding box center [118, 434] width 30 height 12
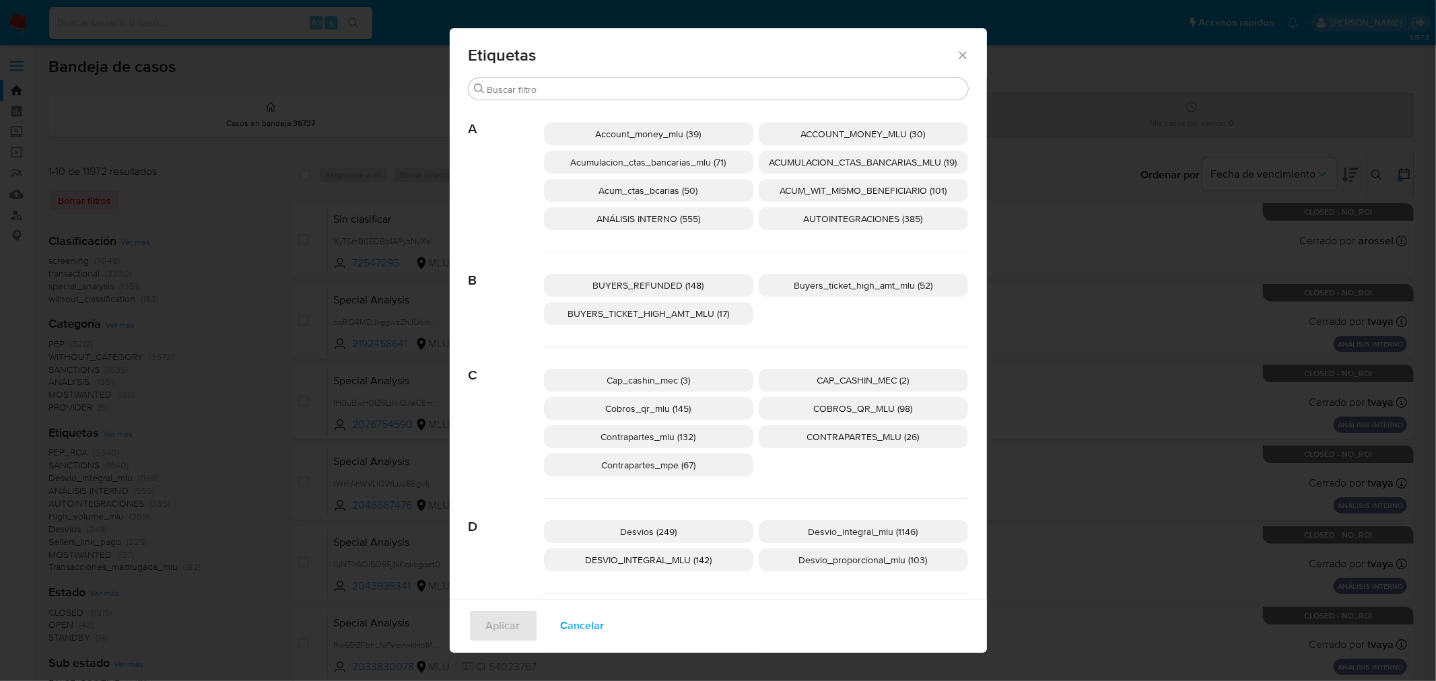
click at [254, 308] on div "Etiquetas Buscar A Account_money_mlu (39) ACCOUNT_MONEY_MLU (30) Acumulacion_ct…" at bounding box center [718, 340] width 1436 height 681
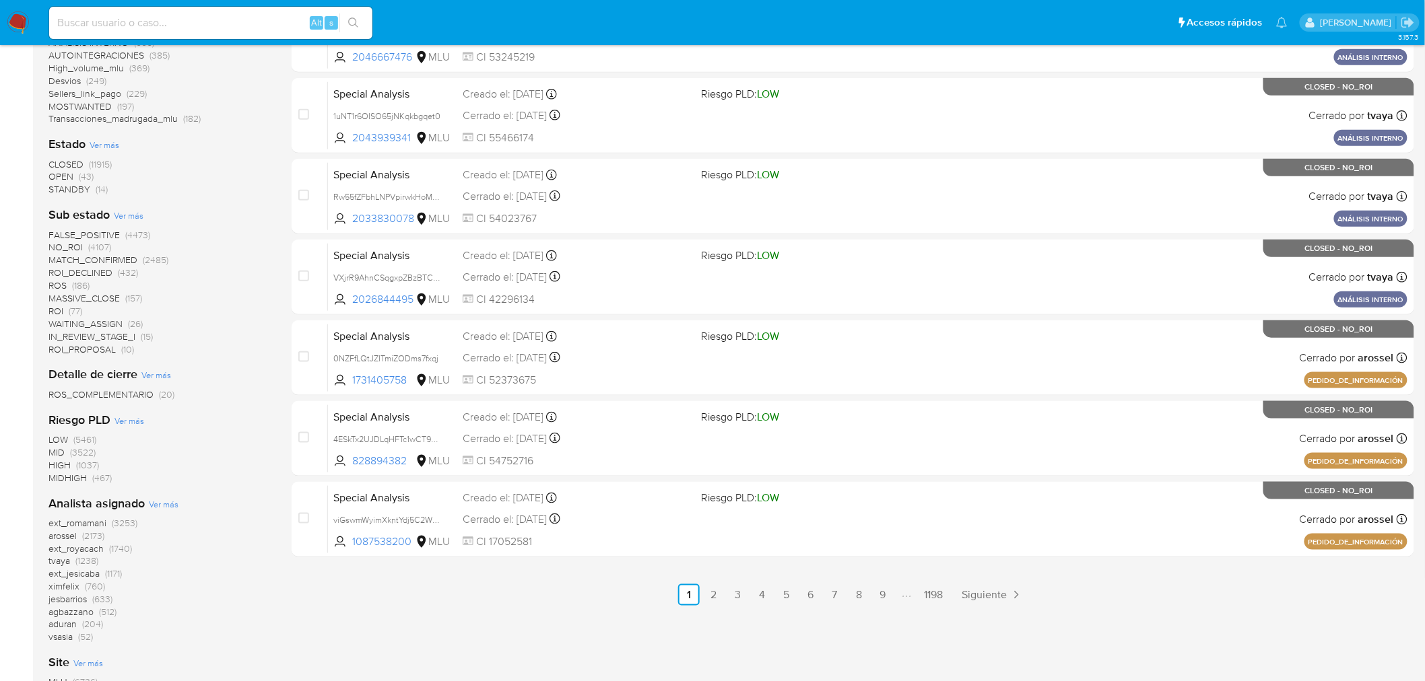
scroll to position [523, 0]
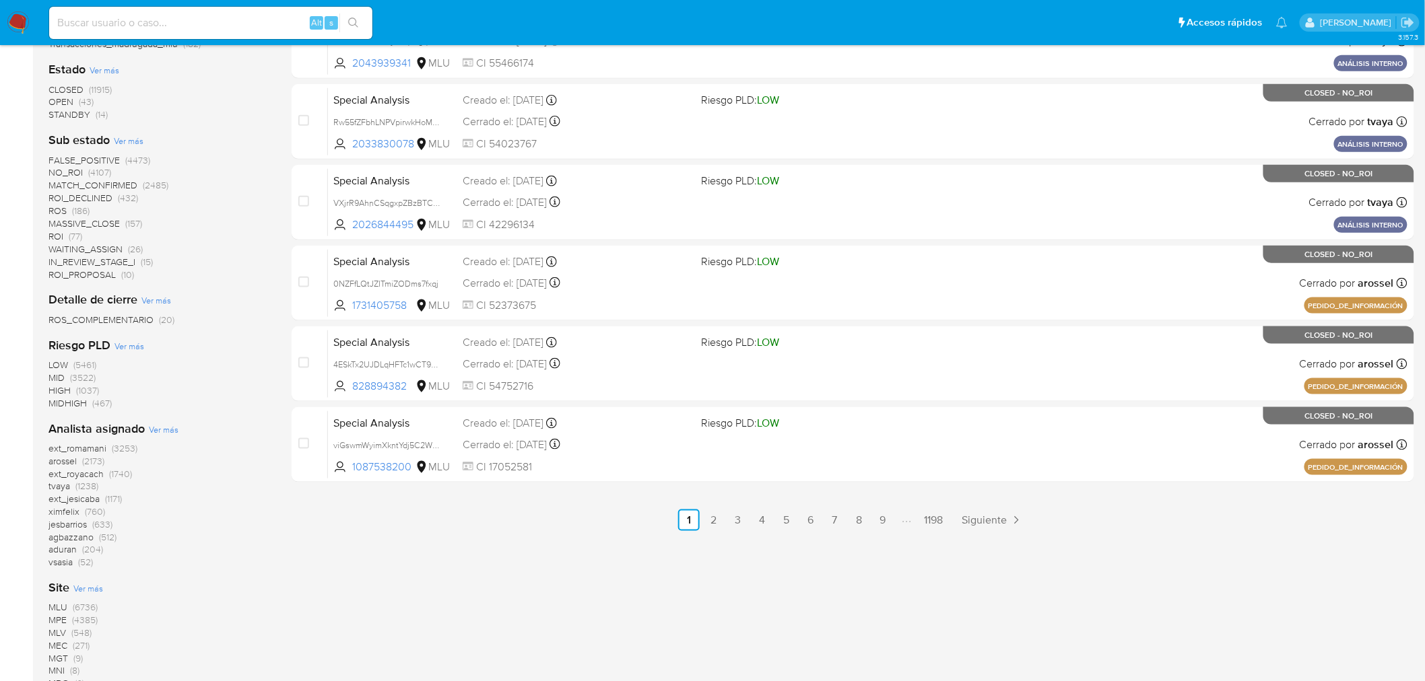
click at [62, 607] on span "MLU" at bounding box center [57, 607] width 19 height 13
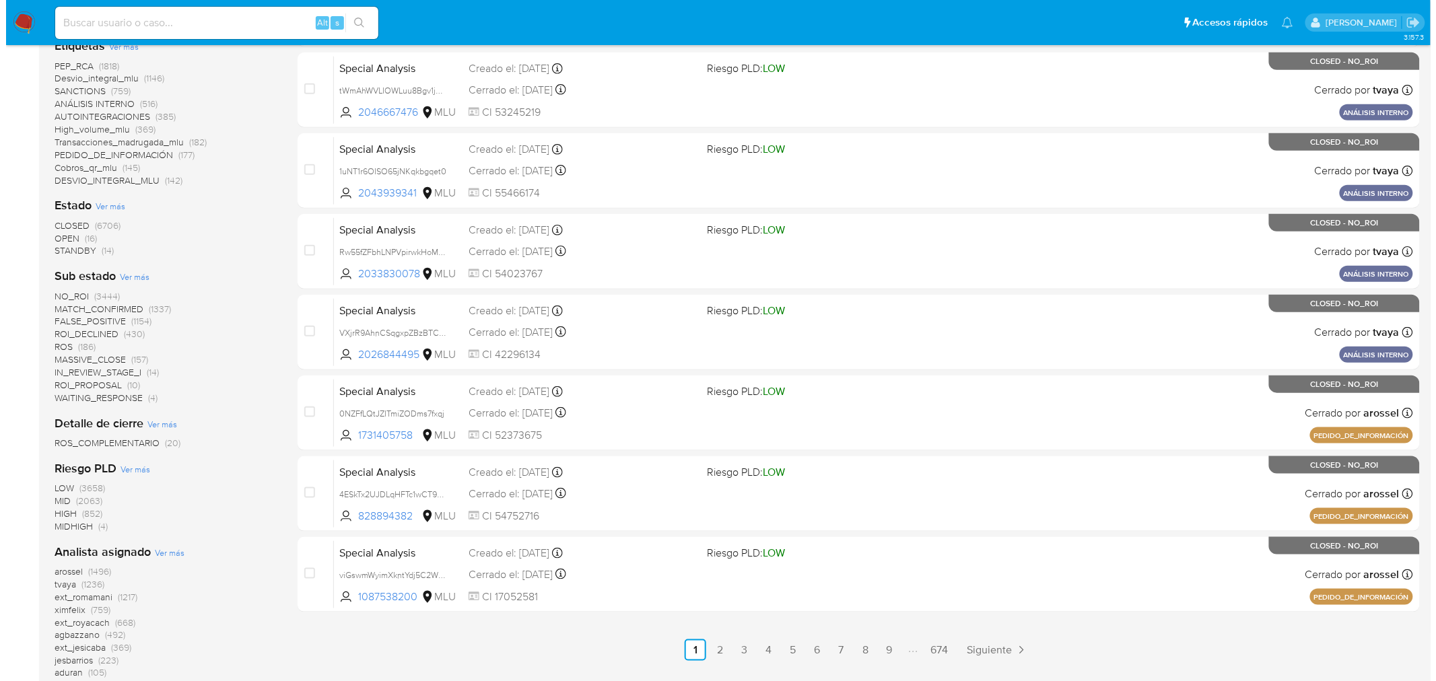
scroll to position [327, 0]
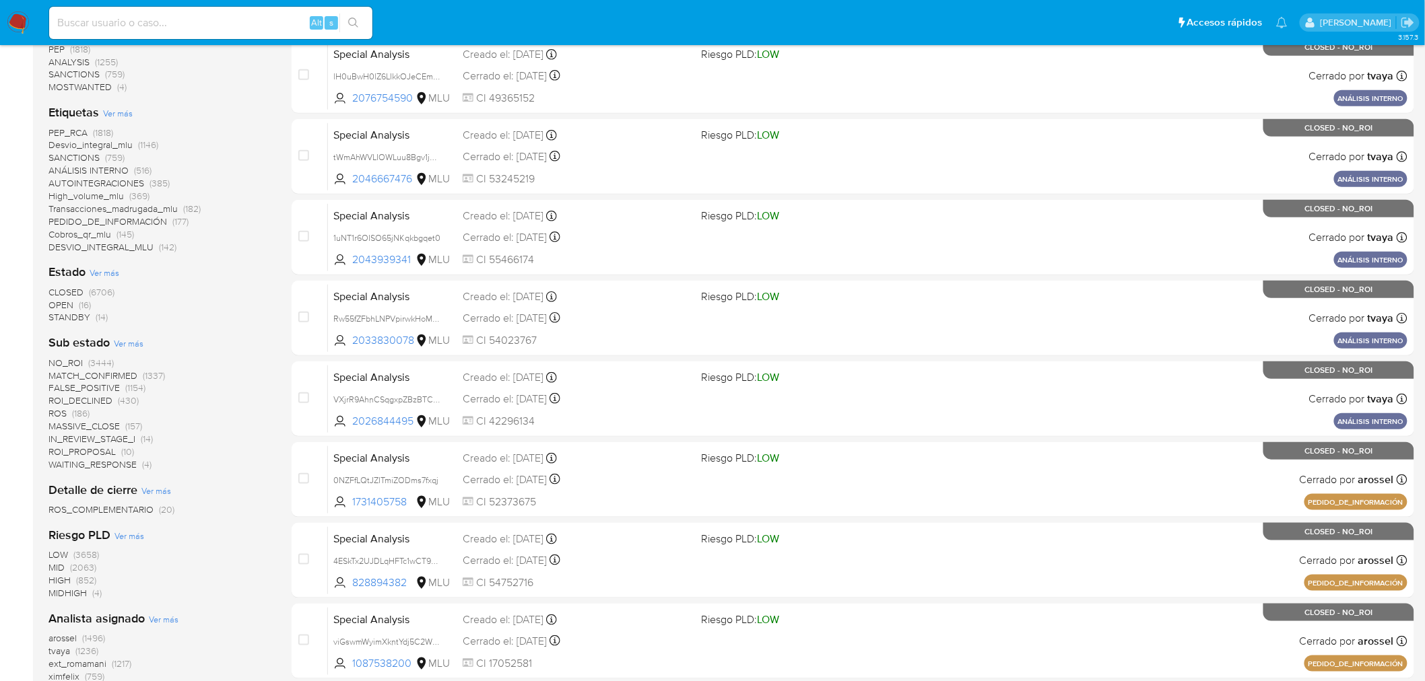
click at [121, 112] on span "Ver más" at bounding box center [118, 113] width 30 height 12
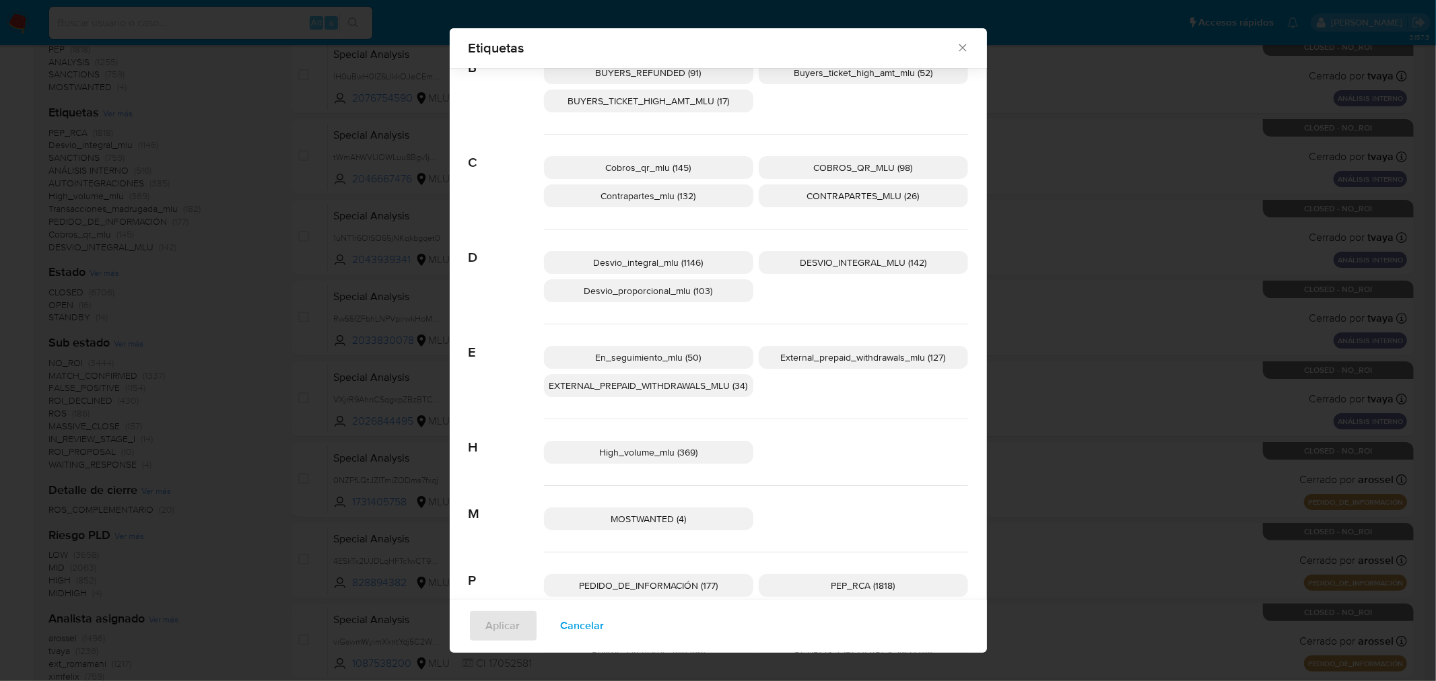
scroll to position [214, 0]
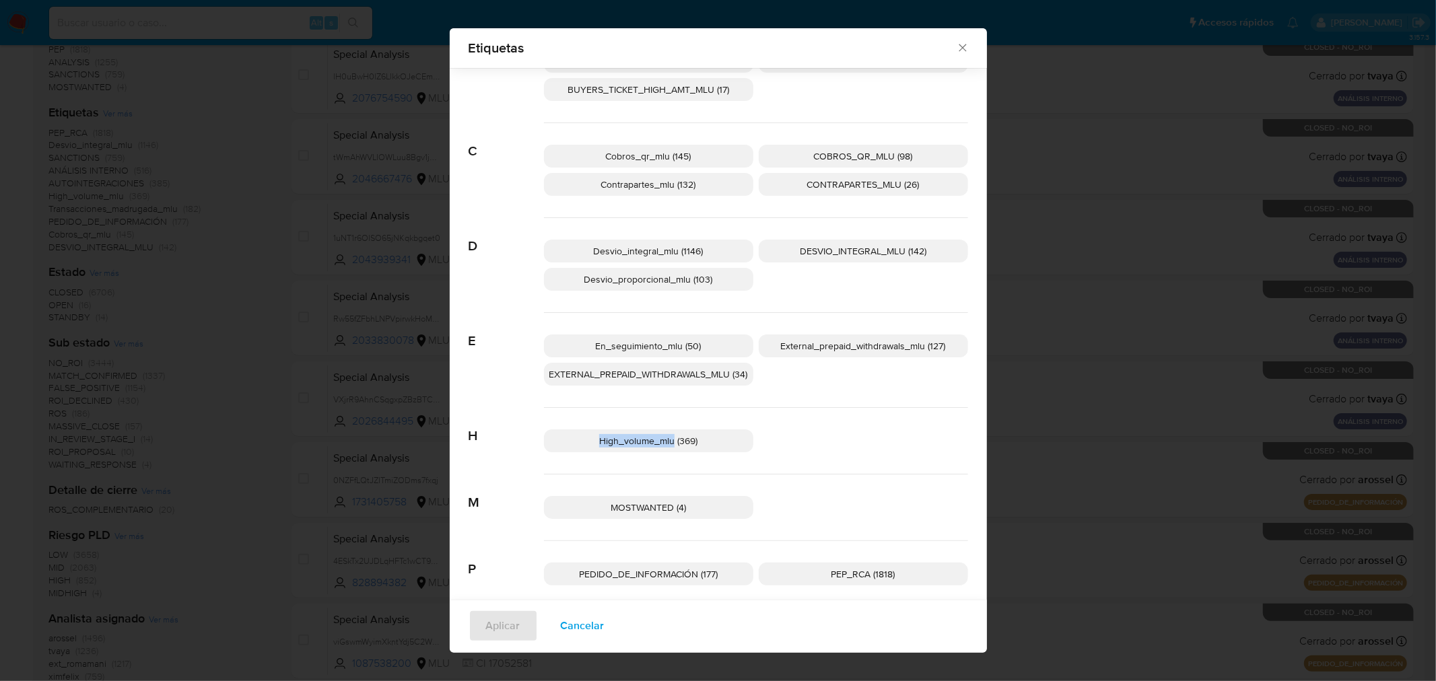
copy span "High_volume_mlu"
drag, startPoint x: 586, startPoint y: 440, endPoint x: 570, endPoint y: 444, distance: 16.0
click at [570, 444] on p "High_volume_mlu (369)" at bounding box center [648, 441] width 209 height 23
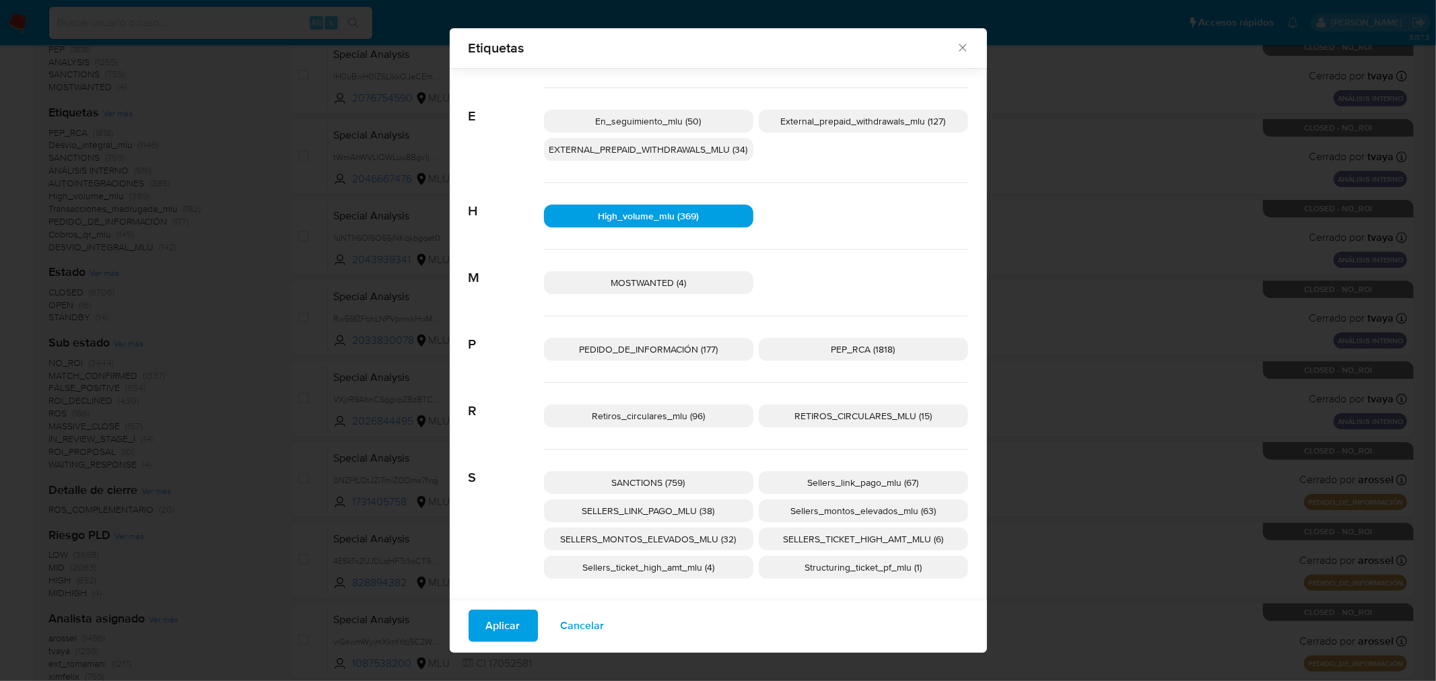
scroll to position [290, 0]
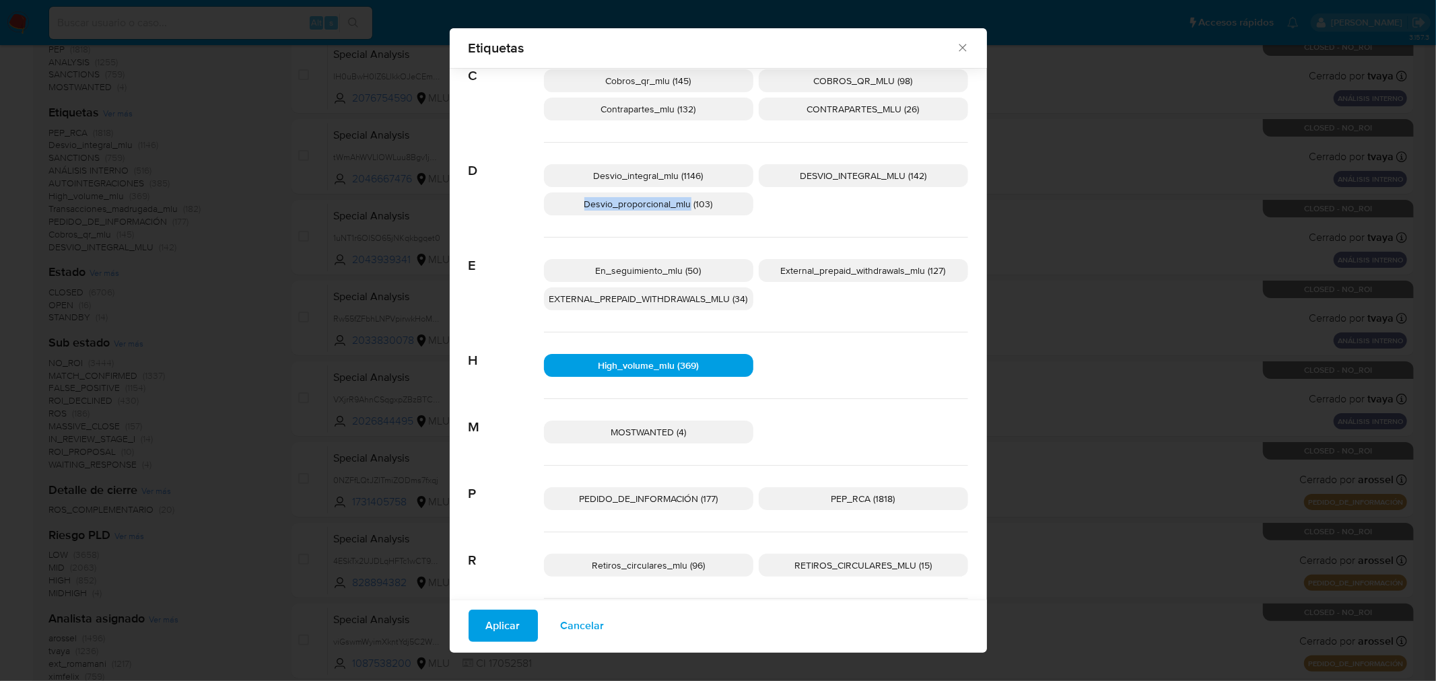
copy span "Desvio_proporcional_mlu"
drag, startPoint x: 568, startPoint y: 202, endPoint x: 677, endPoint y: 210, distance: 109.4
click at [677, 210] on p "Desvio_proporcional_mlu (103)" at bounding box center [648, 204] width 209 height 23
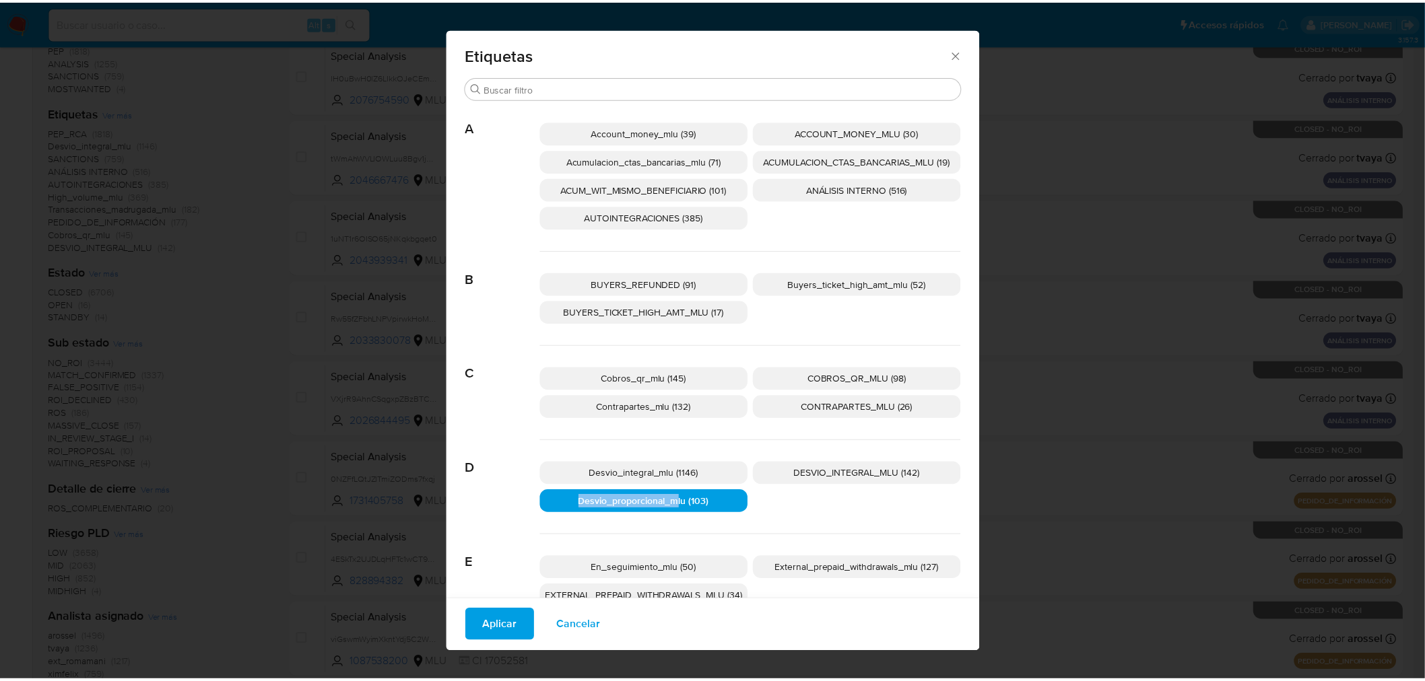
scroll to position [0, 0]
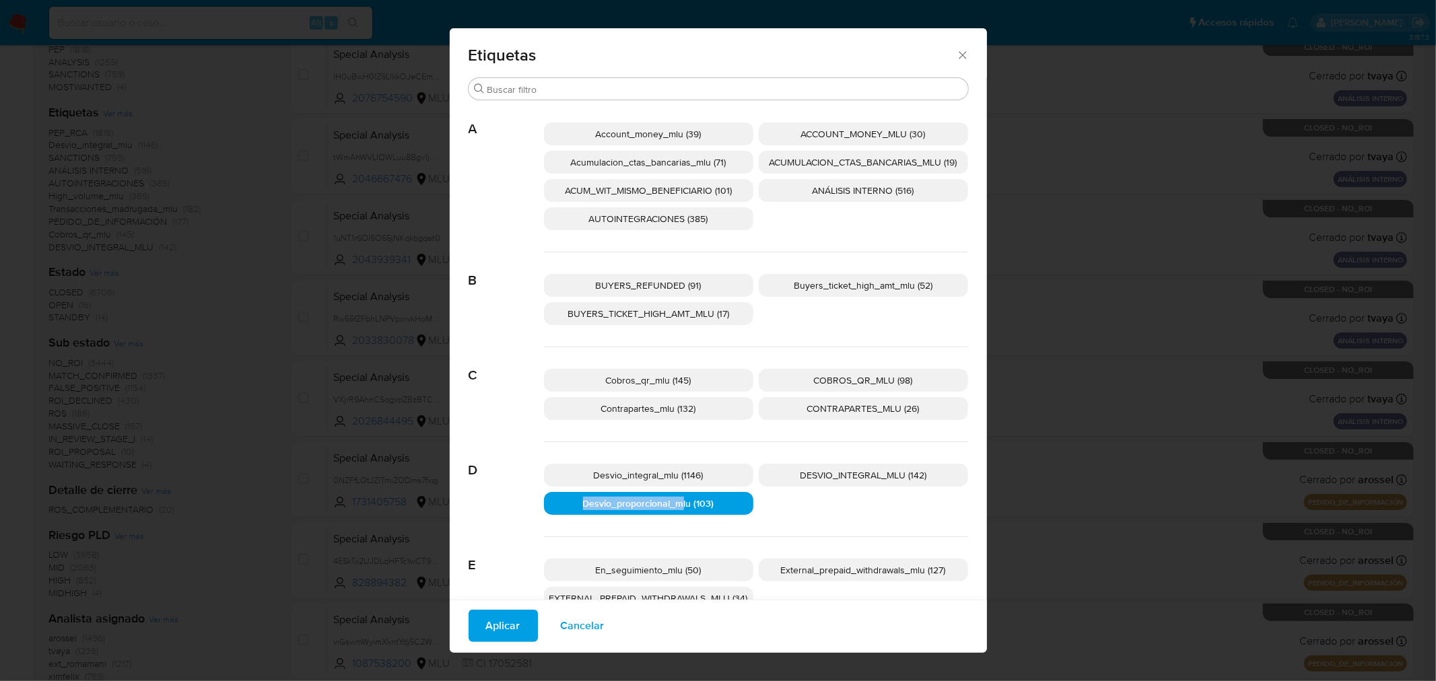
click at [957, 51] on icon "Cerrar" at bounding box center [962, 54] width 13 height 13
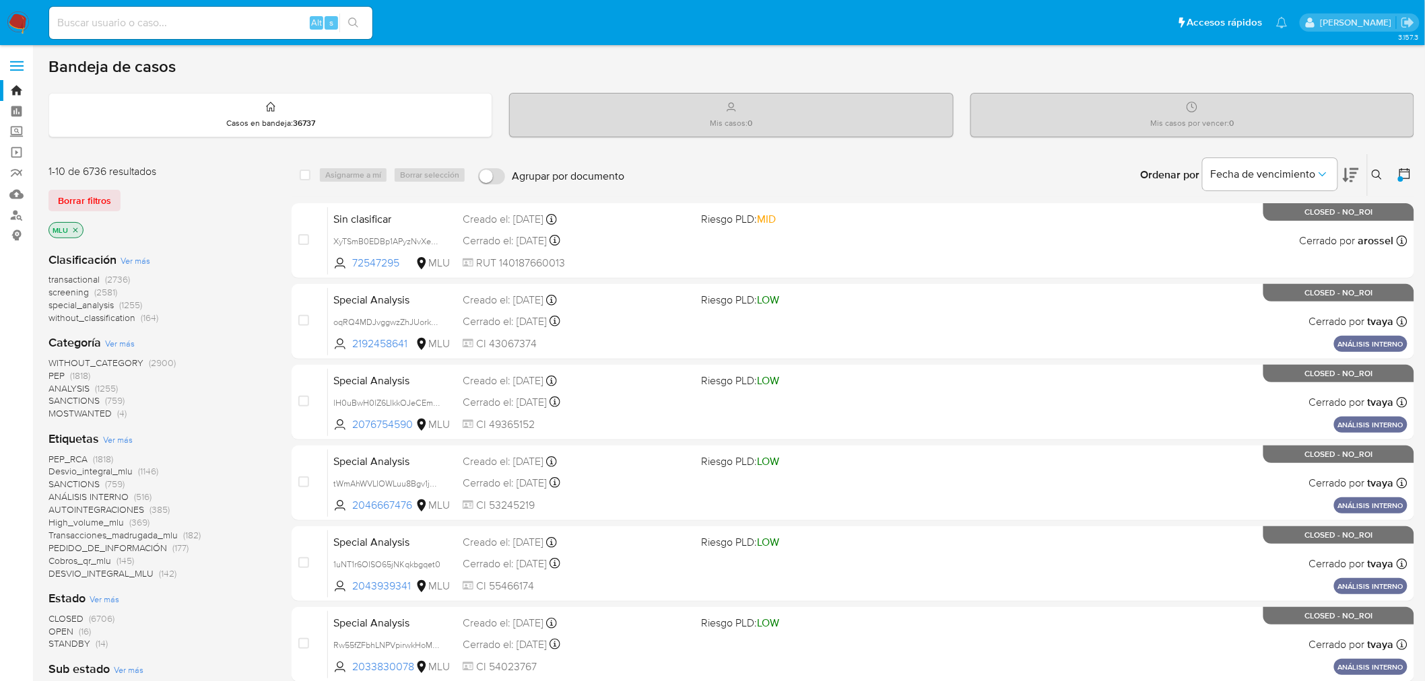
click at [1399, 170] on icon at bounding box center [1404, 173] width 11 height 11
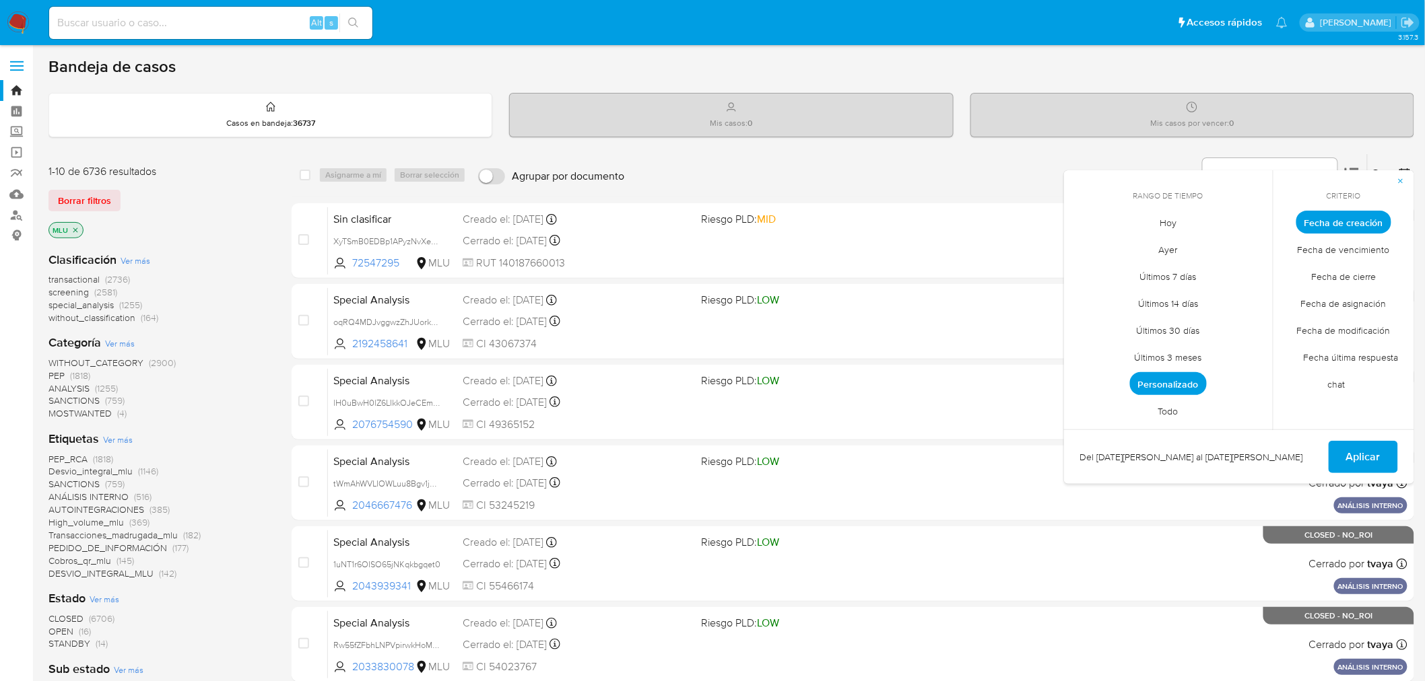
click at [1163, 380] on span "Personalizado" at bounding box center [1168, 383] width 77 height 23
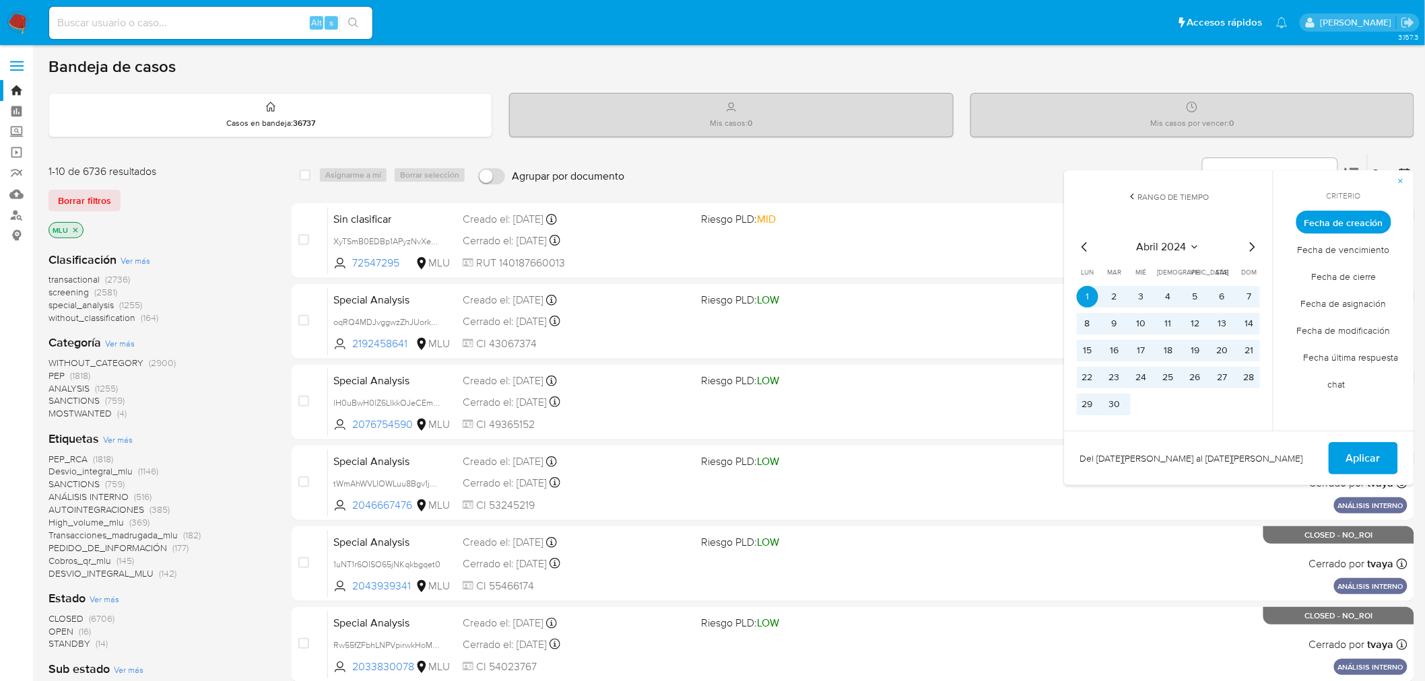
click at [1361, 465] on span "Aplicar" at bounding box center [1363, 459] width 34 height 30
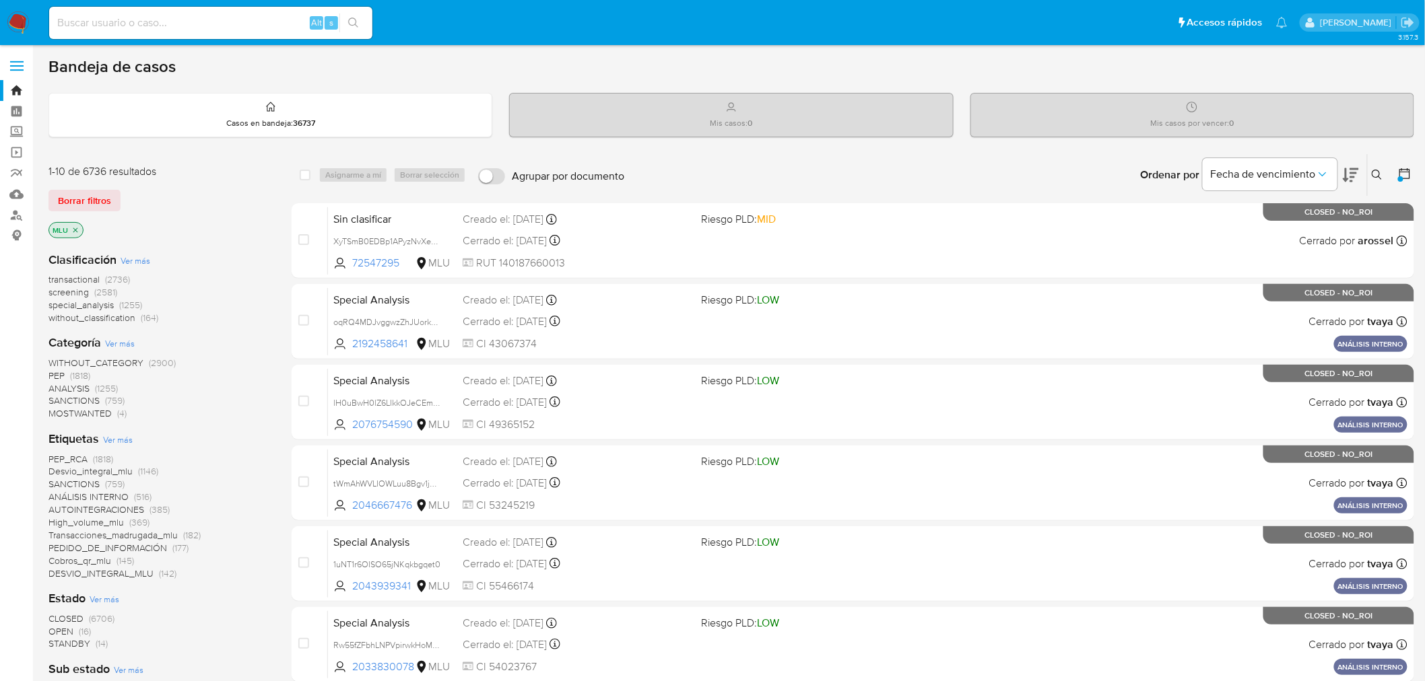
click at [124, 438] on span "Ver más" at bounding box center [118, 440] width 30 height 12
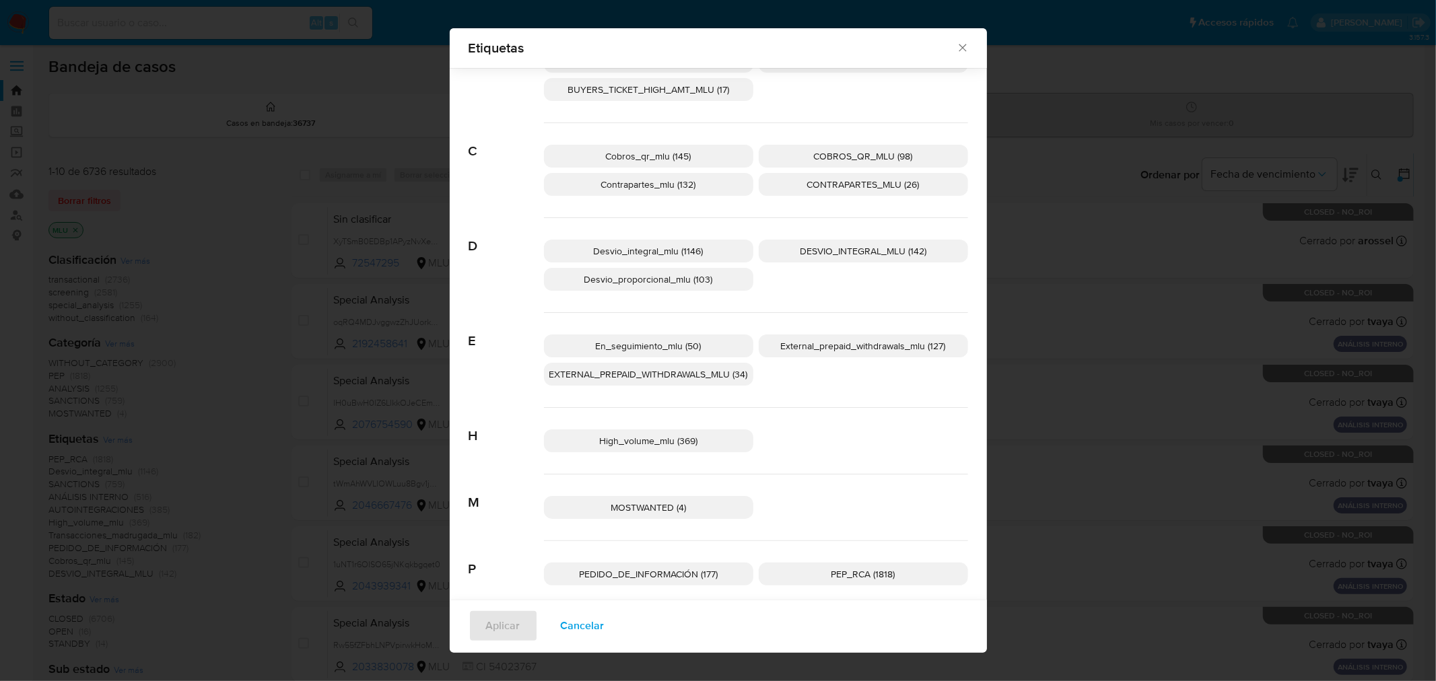
scroll to position [290, 0]
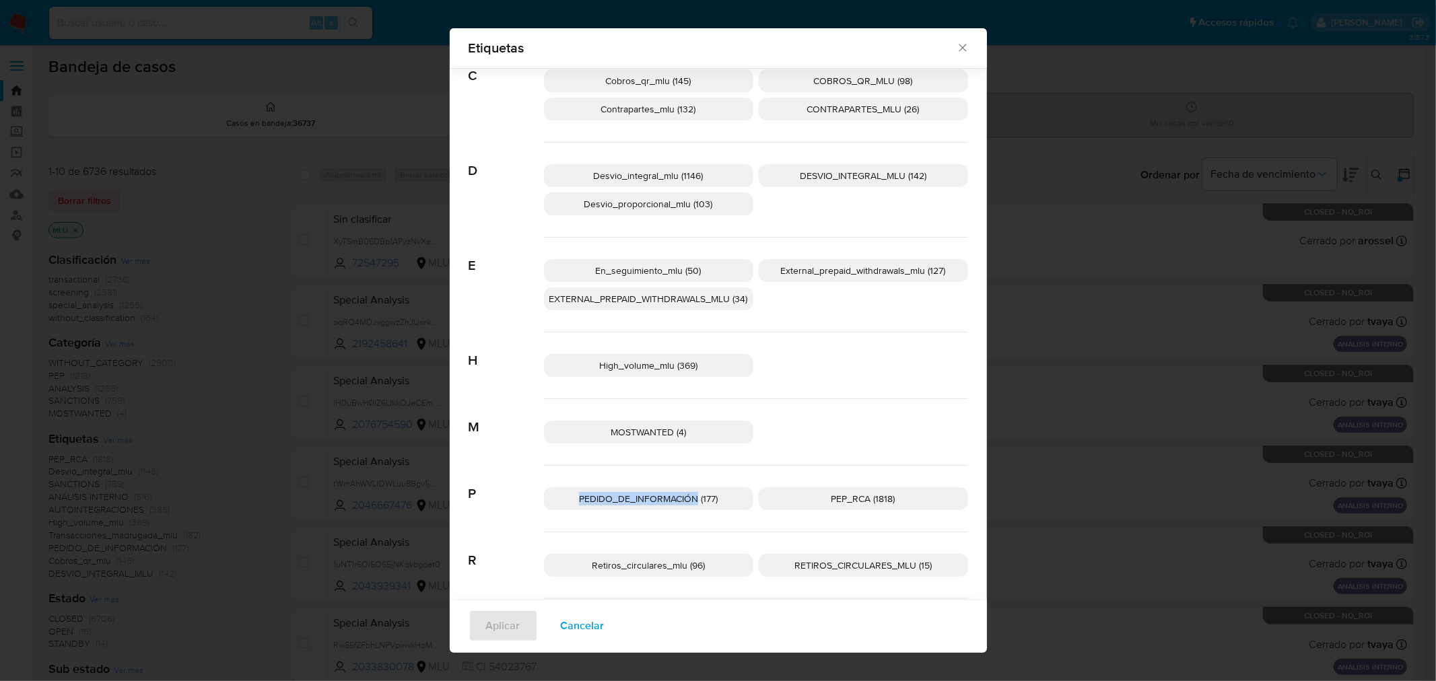
copy span "PEDIDO_DE_INFORMACIÓN"
drag, startPoint x: 559, startPoint y: 499, endPoint x: 691, endPoint y: 501, distance: 132.0
click at [691, 501] on p "PEDIDO_DE_INFORMACIÓN (177)" at bounding box center [648, 498] width 209 height 23
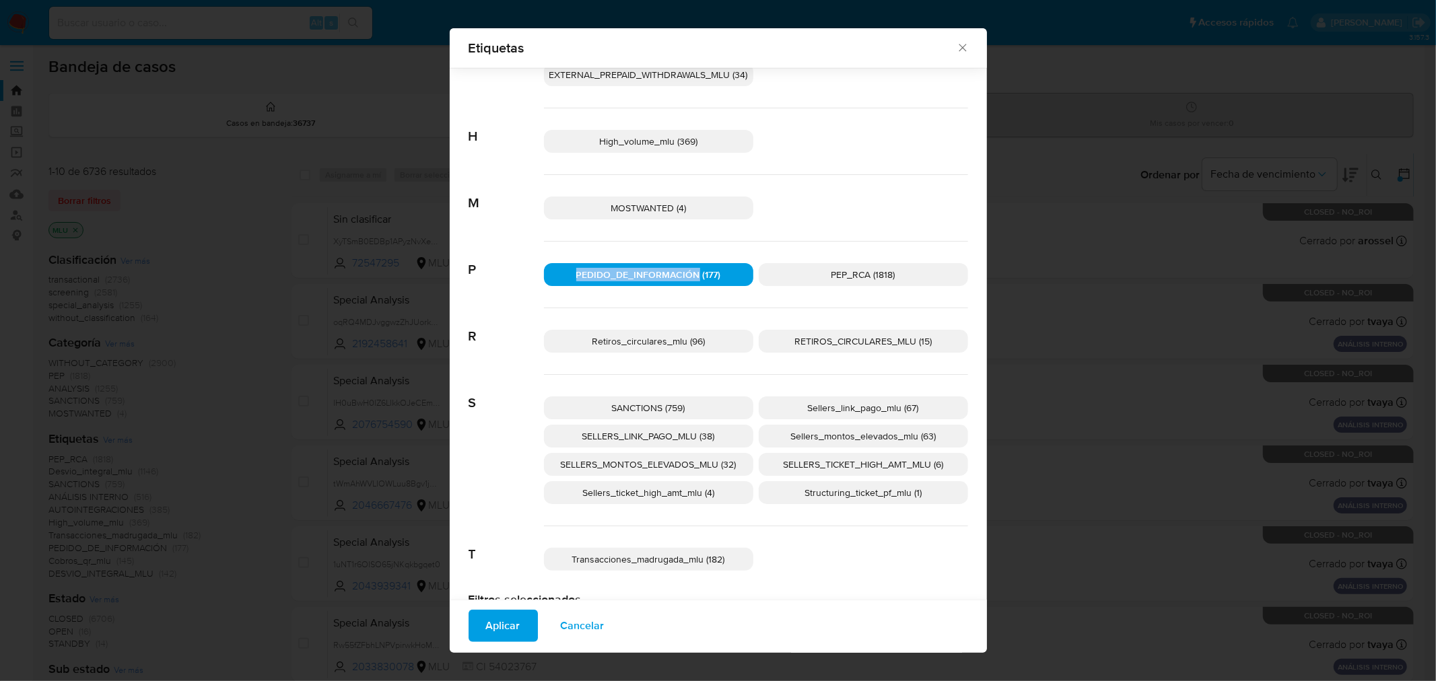
scroll to position [563, 0]
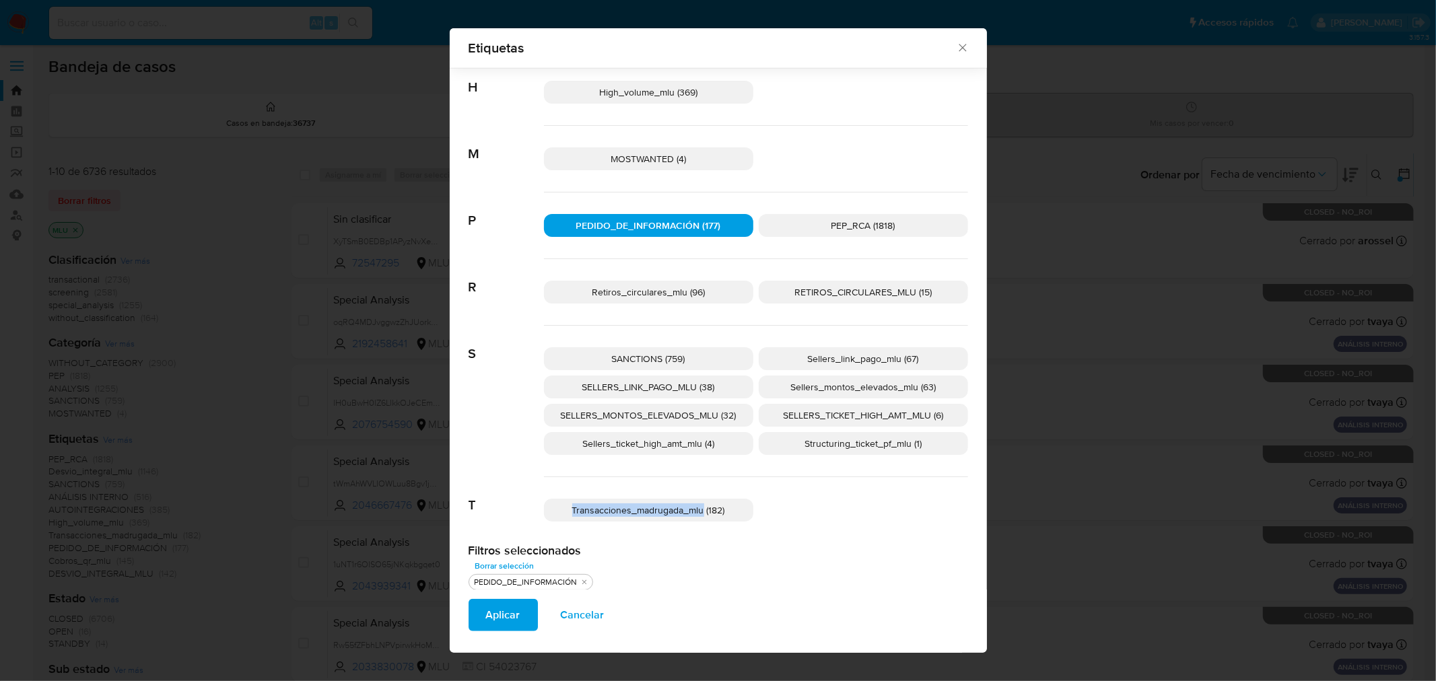
copy span "Transacciones_madrugada_mlu"
drag, startPoint x: 553, startPoint y: 508, endPoint x: 698, endPoint y: 526, distance: 145.8
click at [698, 526] on div "Transacciones_madrugada_mlu (182)" at bounding box center [756, 510] width 424 height 66
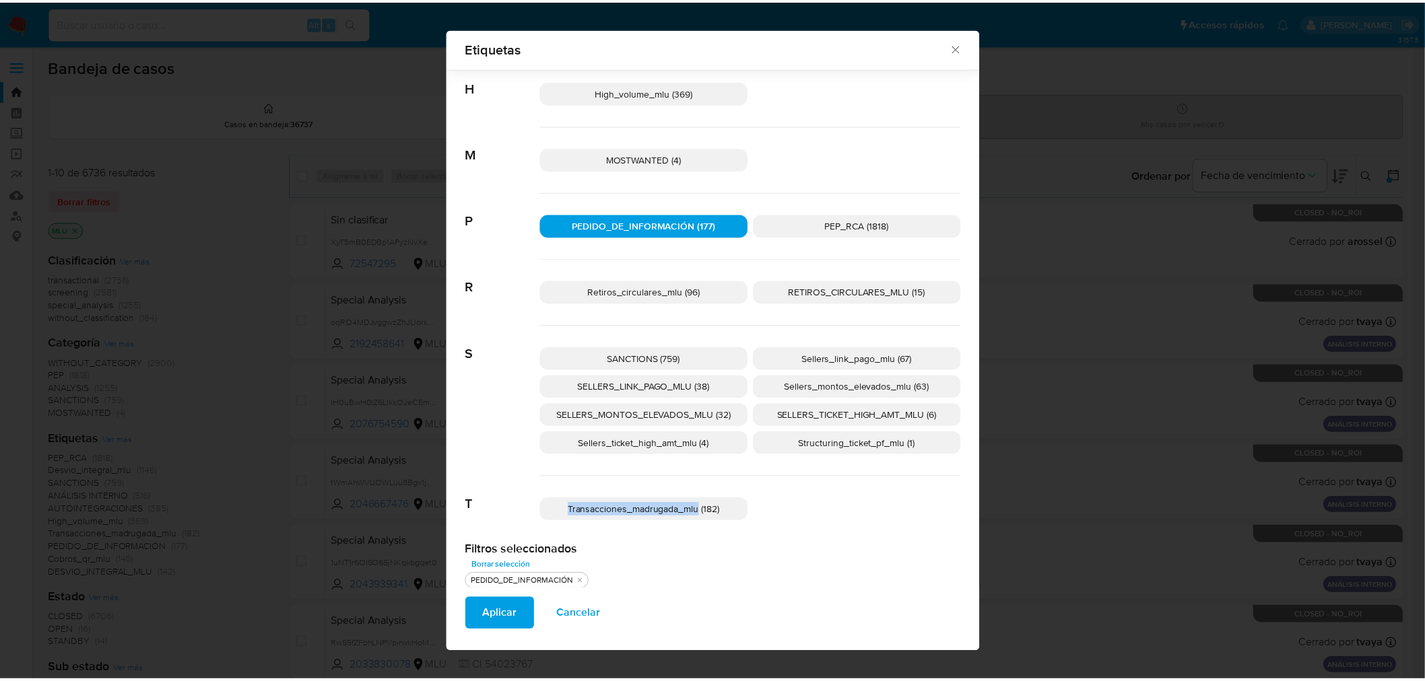
scroll to position [573, 0]
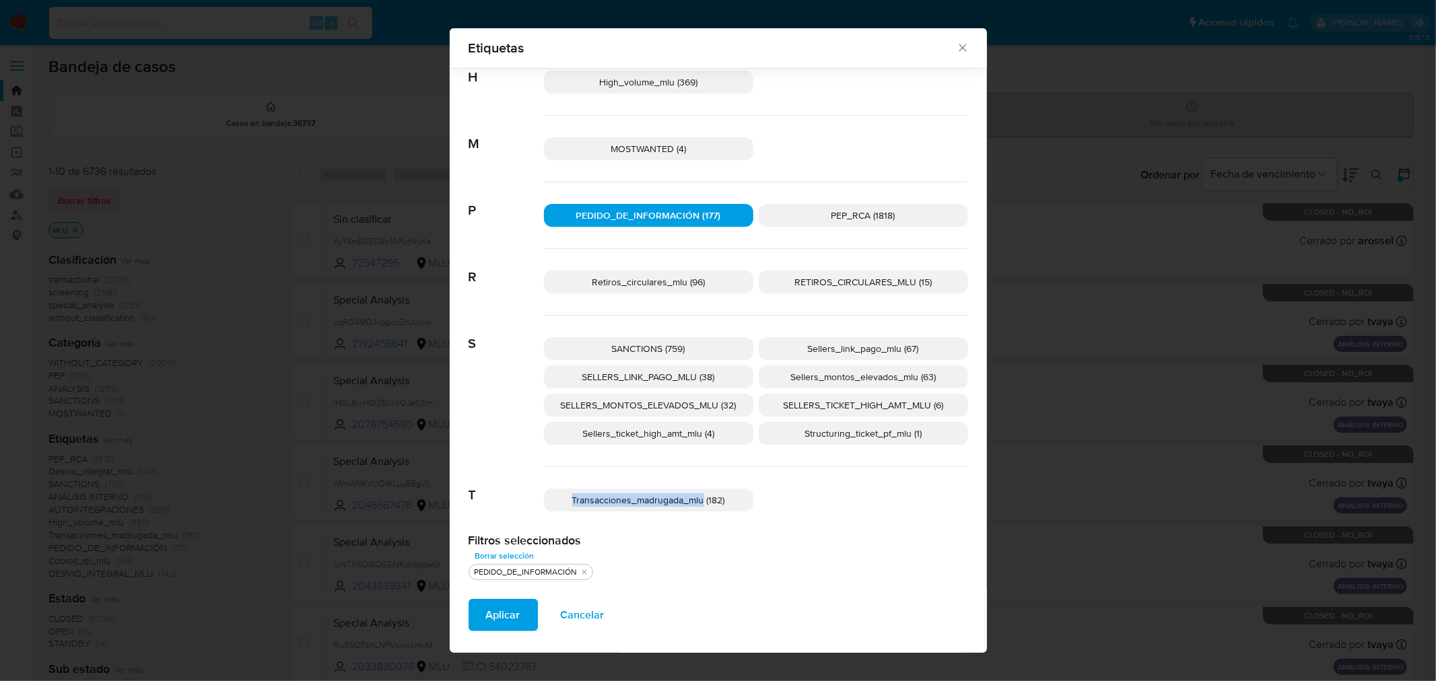
click at [964, 50] on icon "Cerrar" at bounding box center [962, 47] width 13 height 13
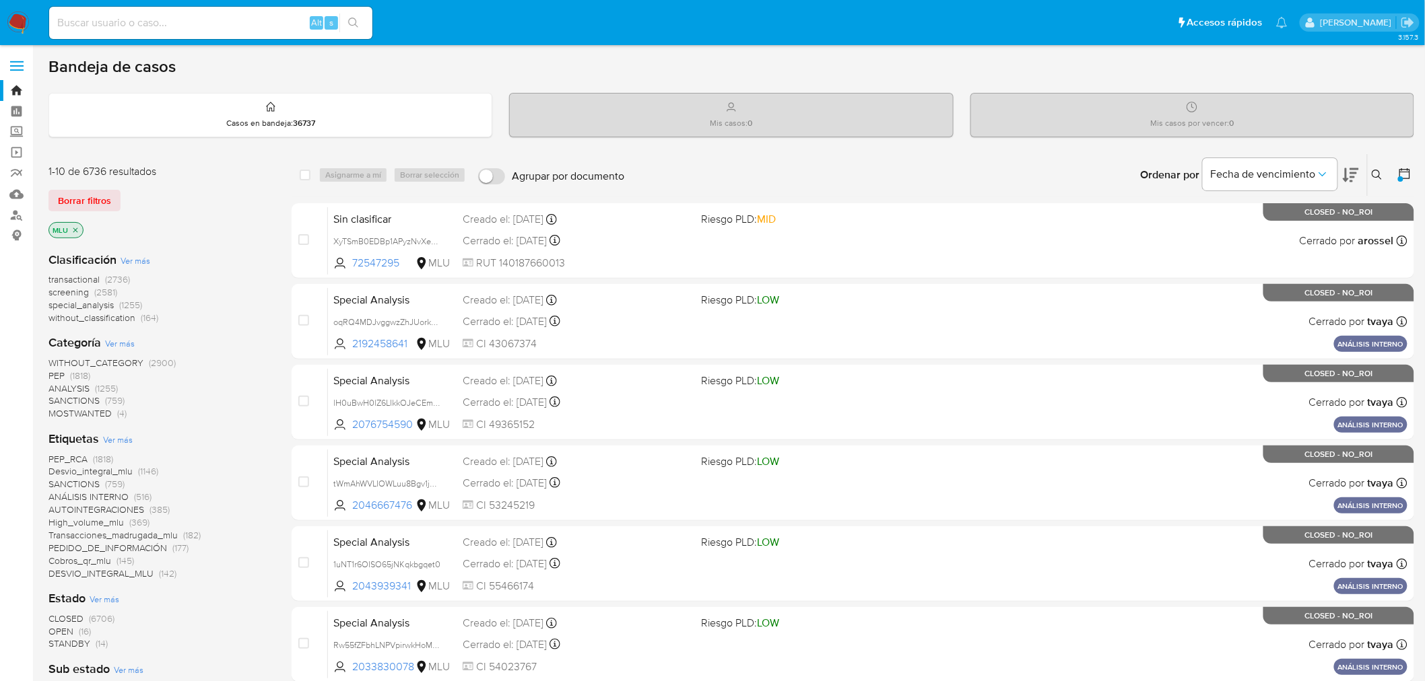
click at [11, 25] on img at bounding box center [18, 22] width 23 height 23
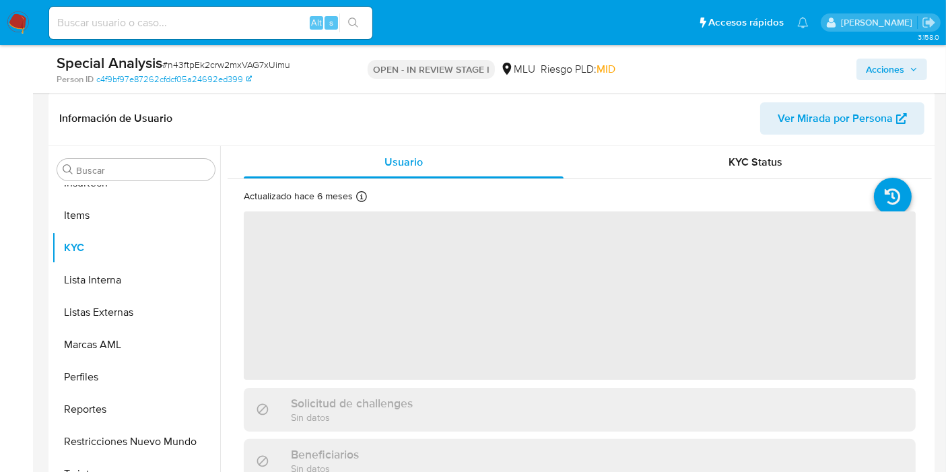
scroll to position [199, 0]
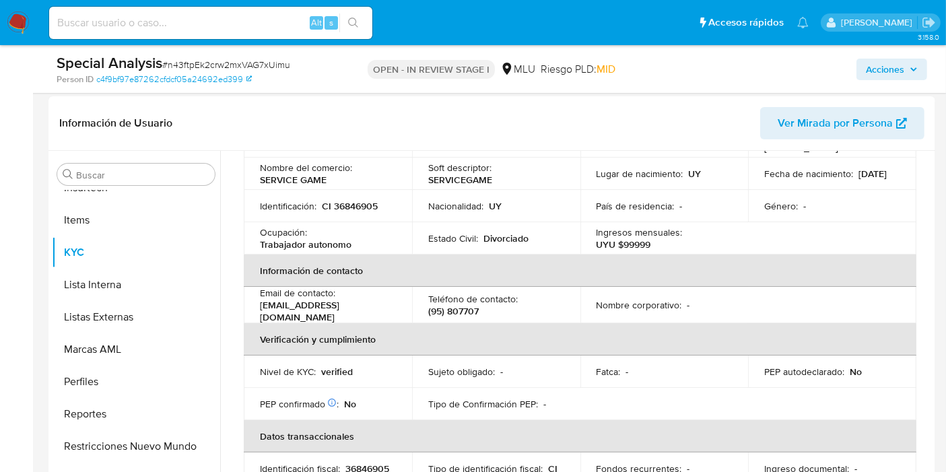
select select "10"
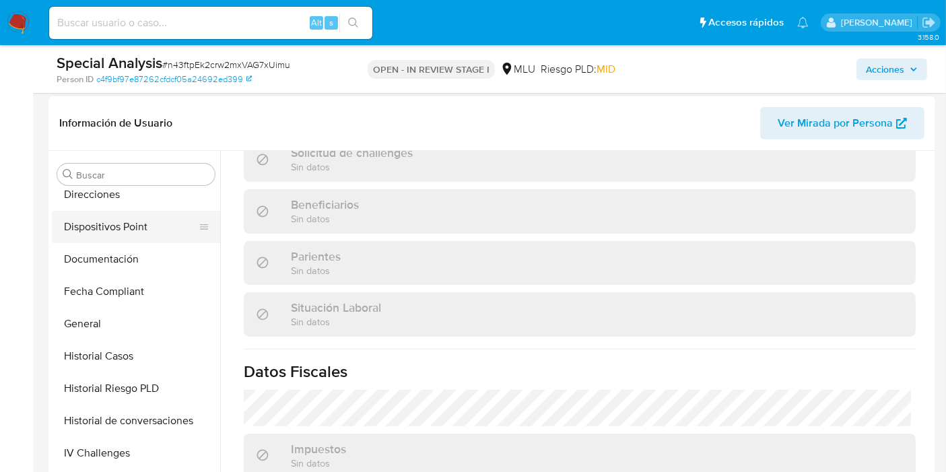
scroll to position [263, 0]
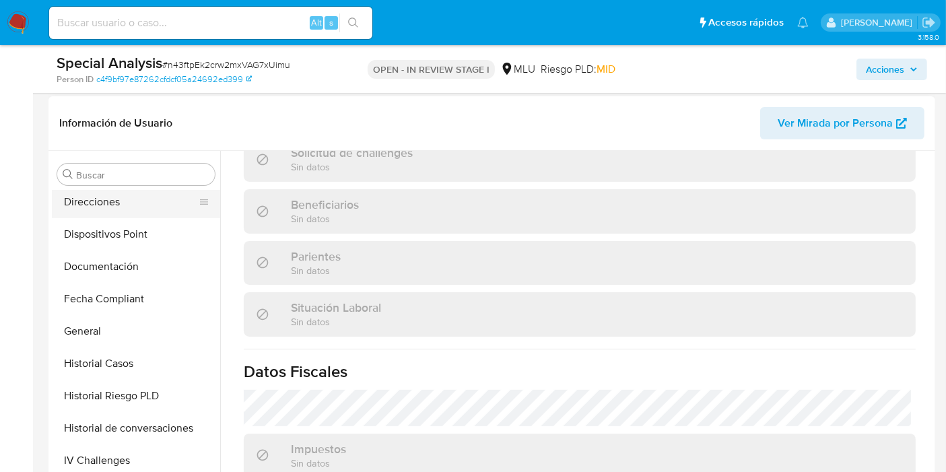
click at [149, 207] on button "Direcciones" at bounding box center [131, 202] width 158 height 32
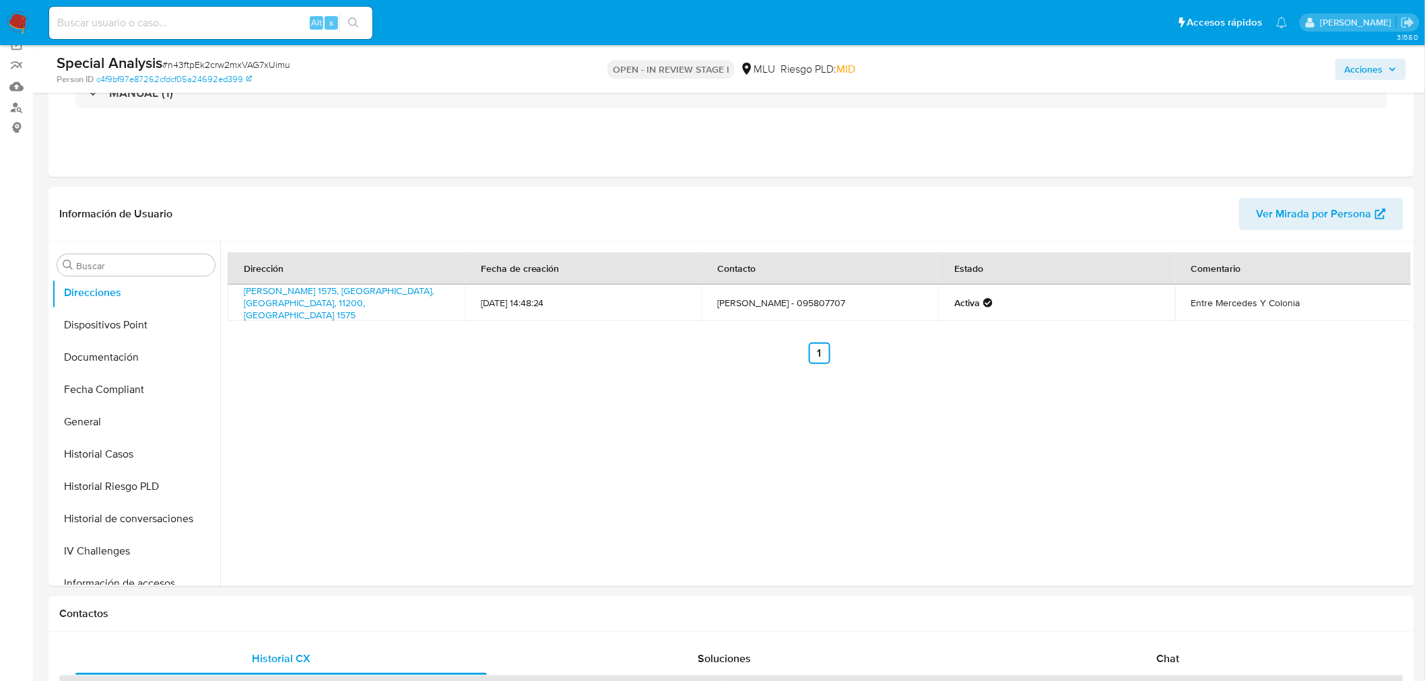
scroll to position [264, 0]
